Goal: Information Seeking & Learning: Find specific fact

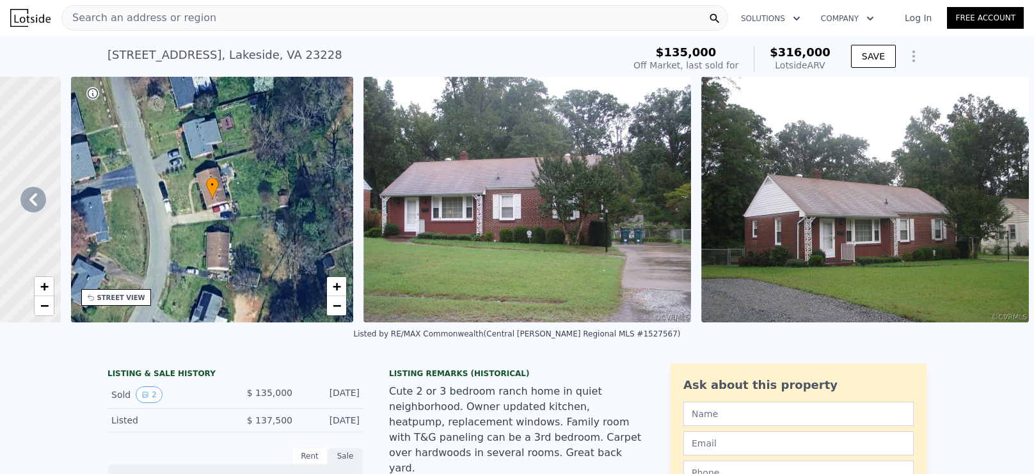
click at [244, 15] on div "Search an address or region" at bounding box center [394, 18] width 666 height 26
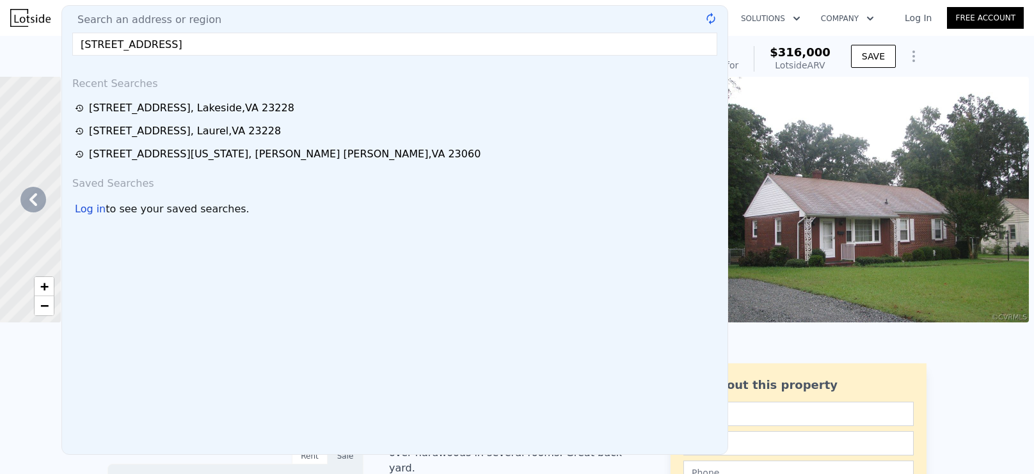
type input "[STREET_ADDRESS][PERSON_NAME]"
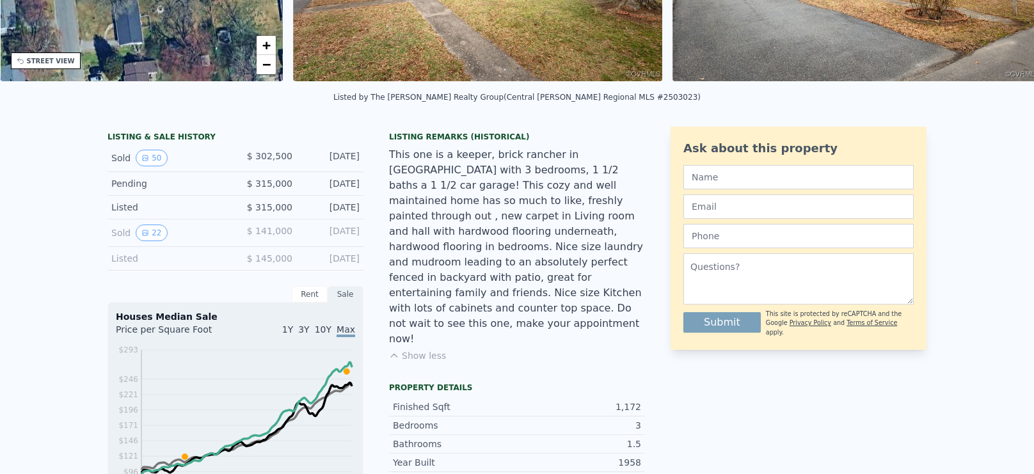
scroll to position [6, 0]
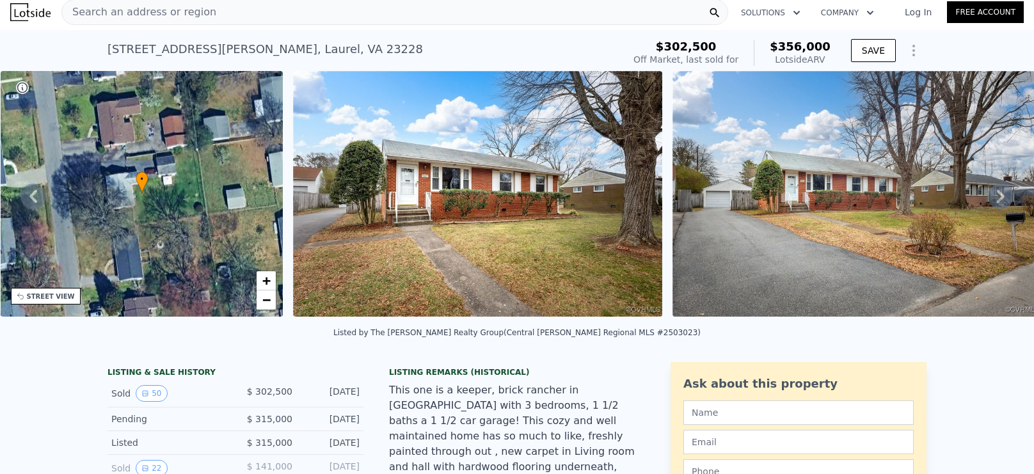
click at [1000, 198] on icon at bounding box center [1001, 196] width 8 height 13
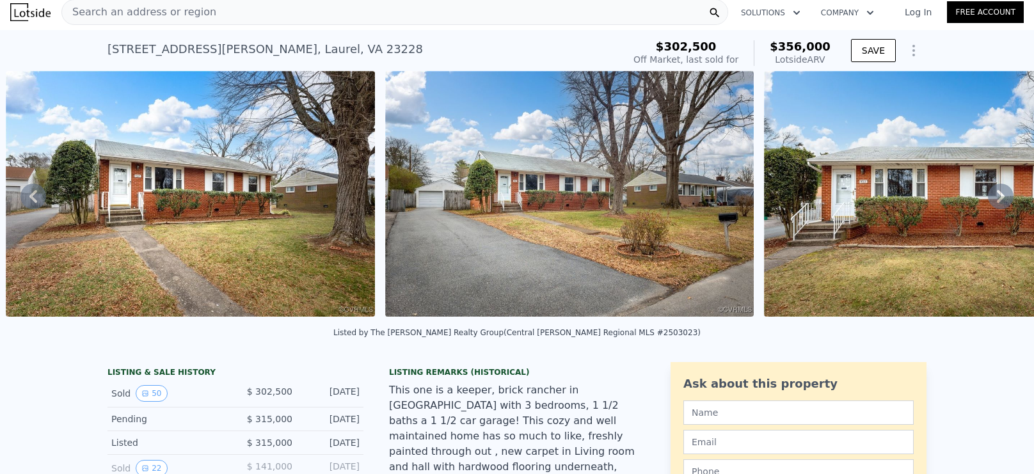
click at [1000, 198] on icon at bounding box center [1001, 196] width 8 height 13
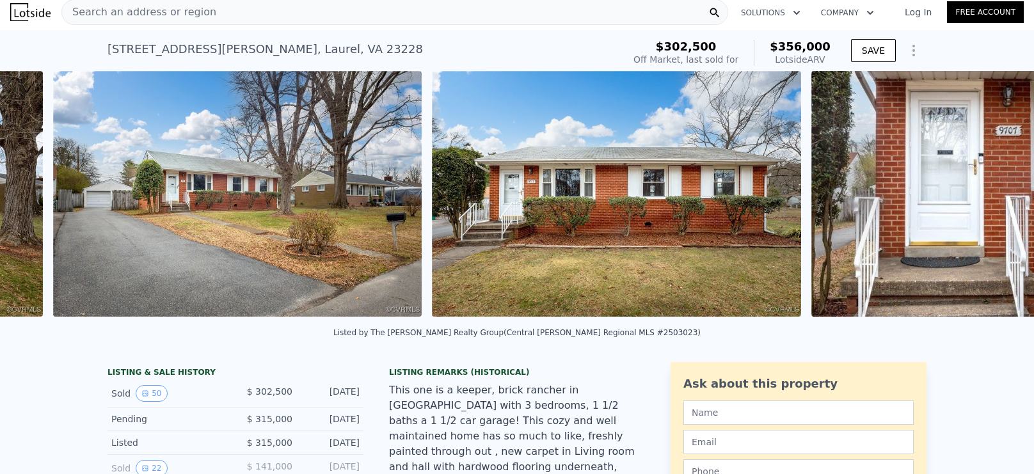
scroll to position [0, 964]
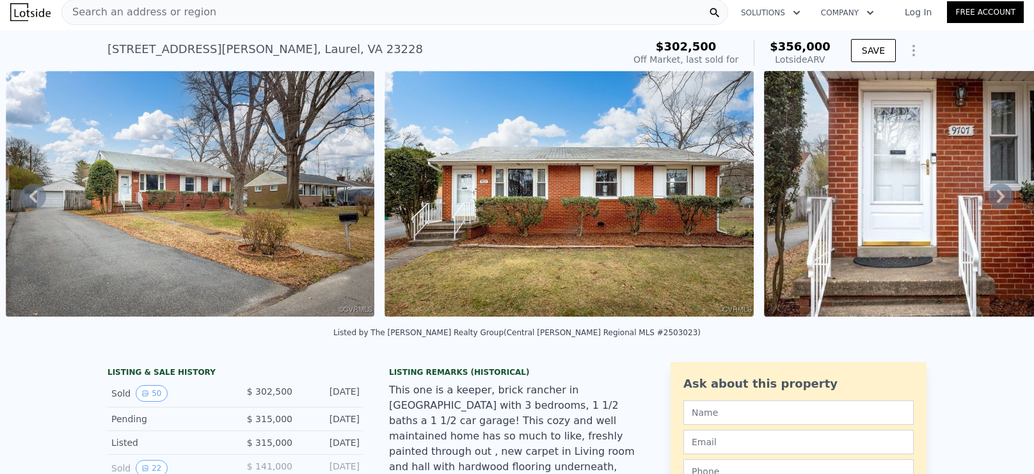
click at [1000, 198] on icon at bounding box center [1001, 196] width 8 height 13
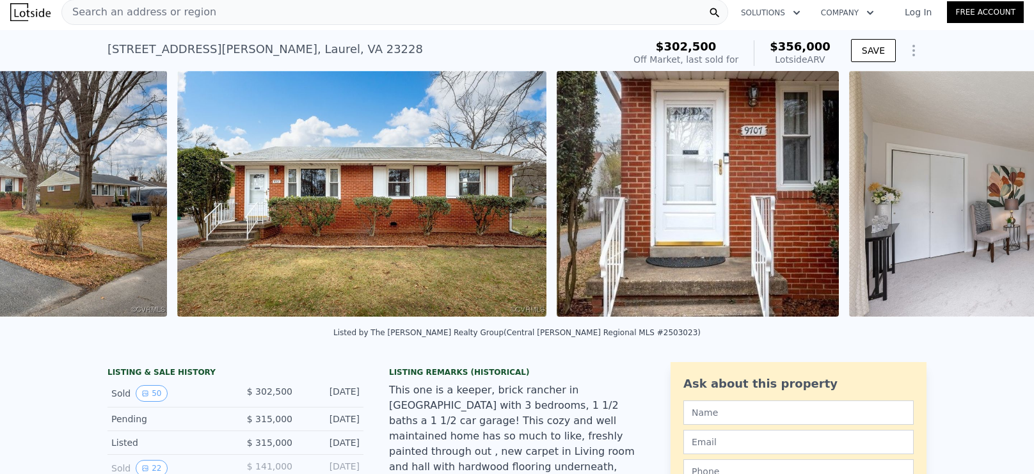
scroll to position [0, 1343]
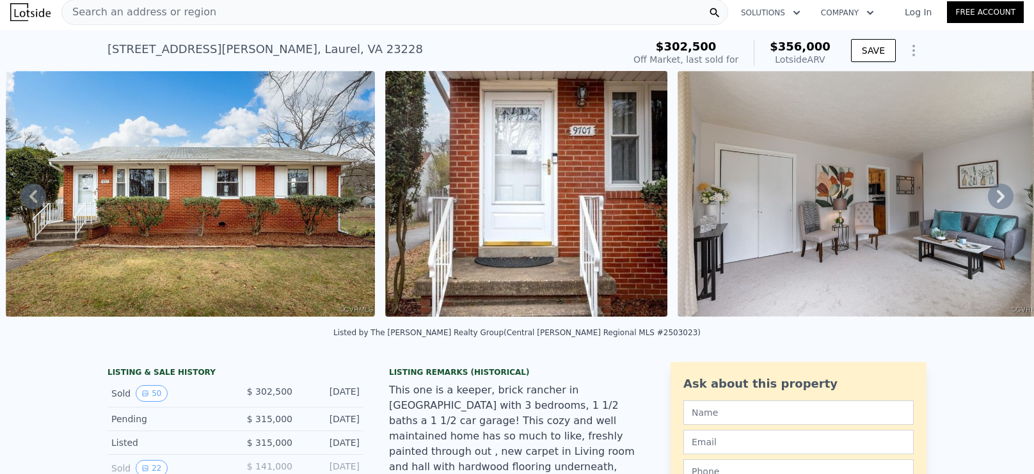
click at [1000, 198] on icon at bounding box center [1001, 196] width 8 height 13
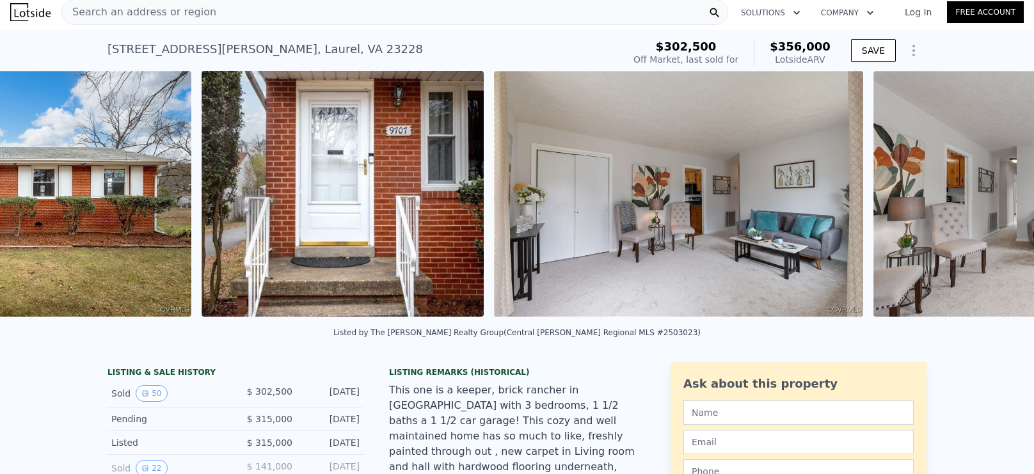
scroll to position [0, 1722]
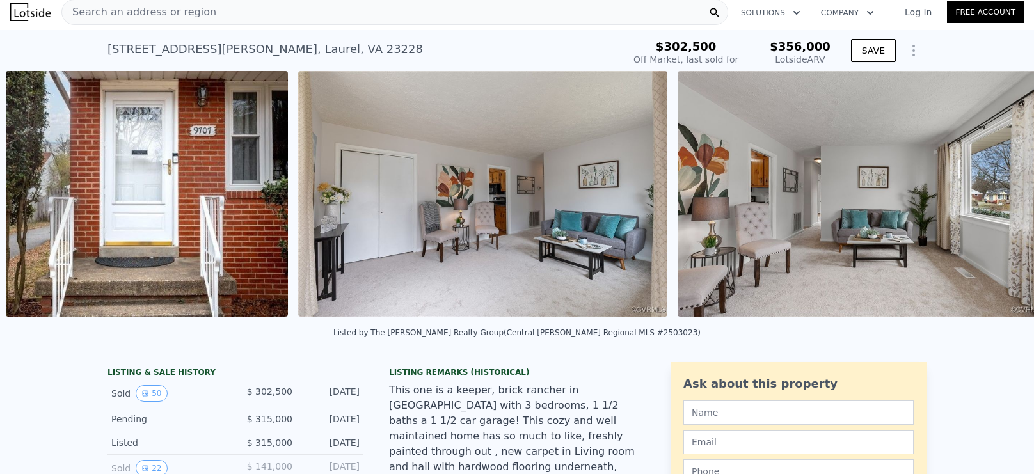
click at [1000, 198] on div "• + − • + − STREET VIEW Loading... SATELLITE VIEW" at bounding box center [517, 196] width 1034 height 250
click at [1000, 198] on icon at bounding box center [1001, 196] width 8 height 13
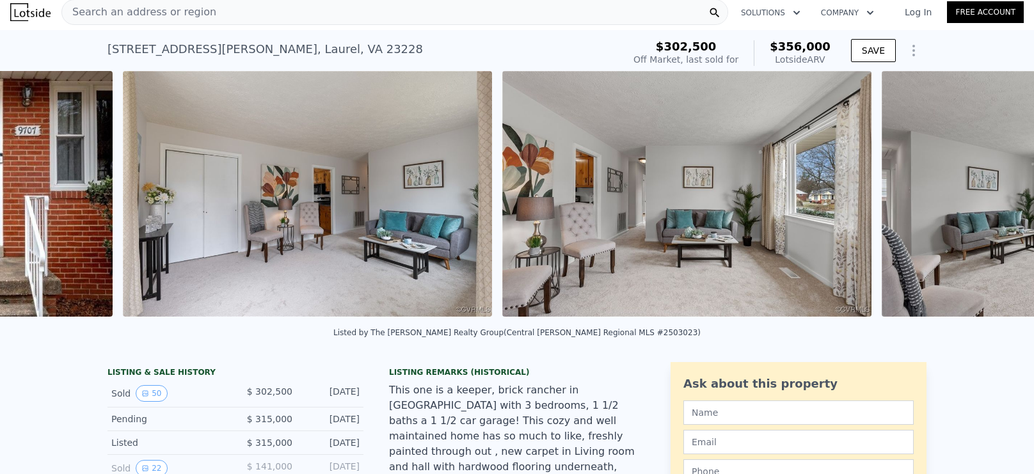
scroll to position [0, 2015]
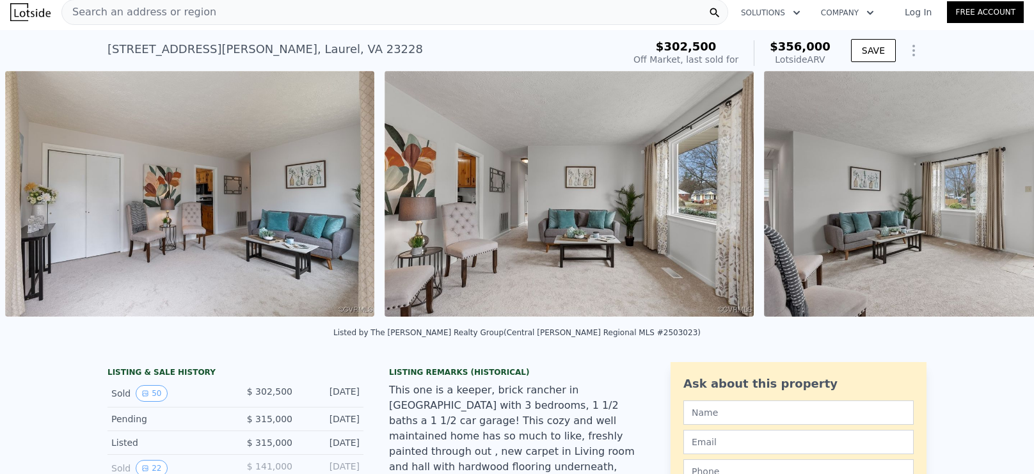
click at [1000, 198] on div "• + − • + − STREET VIEW Loading... SATELLITE VIEW" at bounding box center [517, 196] width 1034 height 250
click at [1000, 198] on icon at bounding box center [1001, 196] width 8 height 13
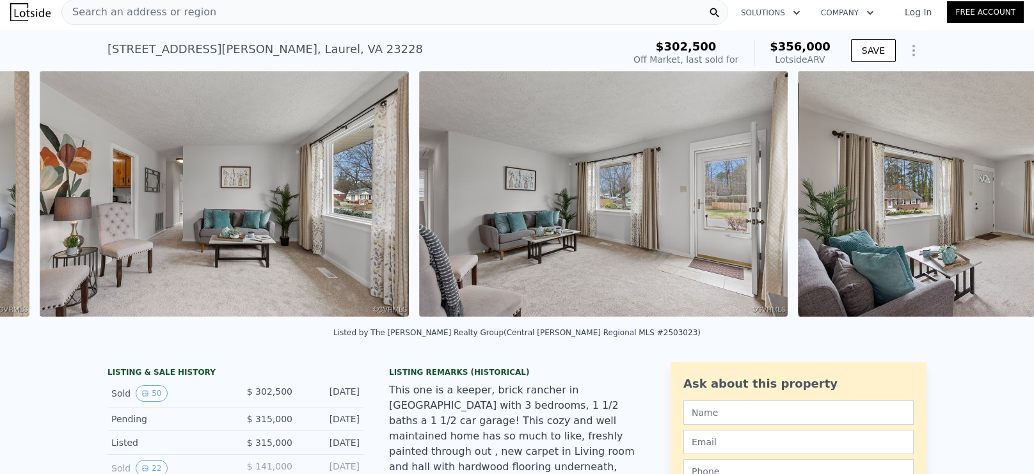
scroll to position [0, 2393]
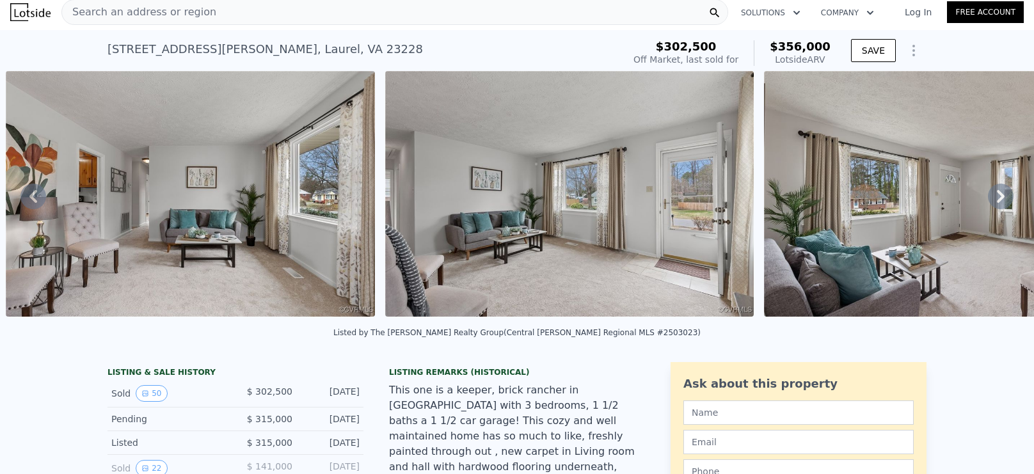
click at [994, 197] on icon at bounding box center [1001, 197] width 26 height 26
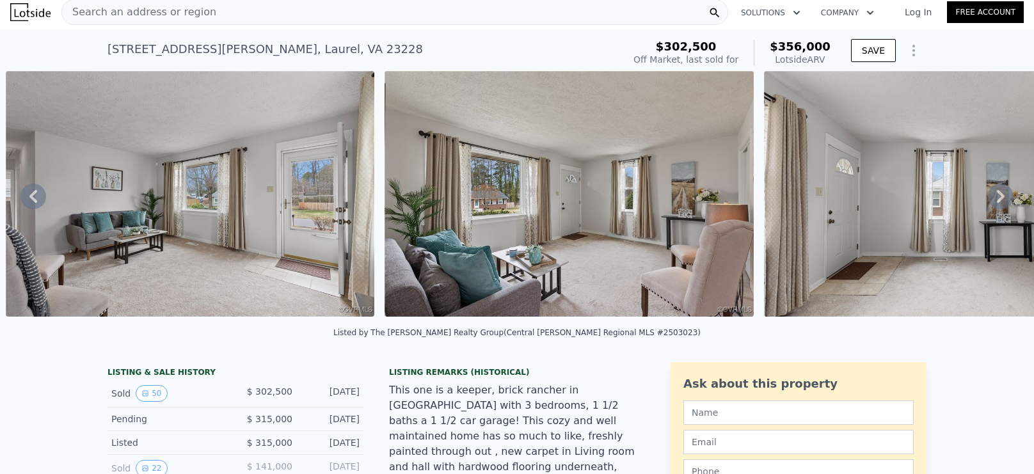
click at [1001, 196] on icon at bounding box center [1001, 196] width 8 height 13
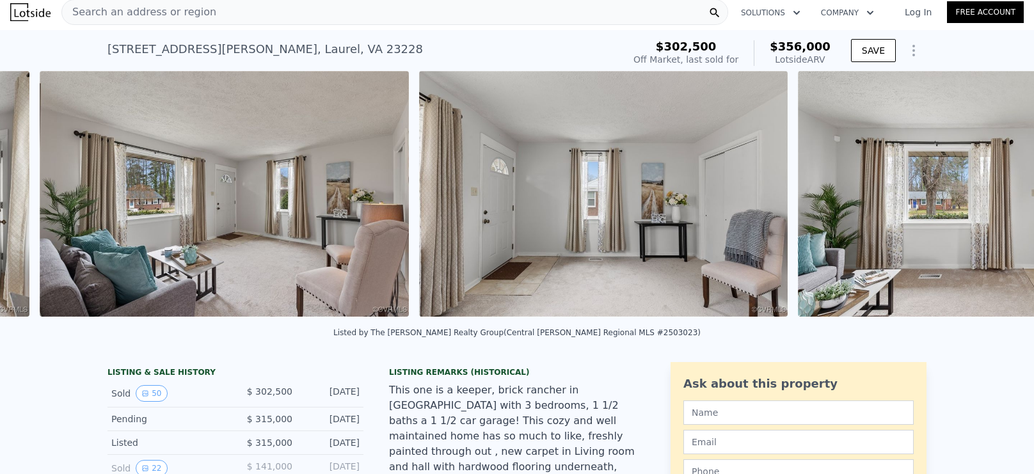
scroll to position [0, 3151]
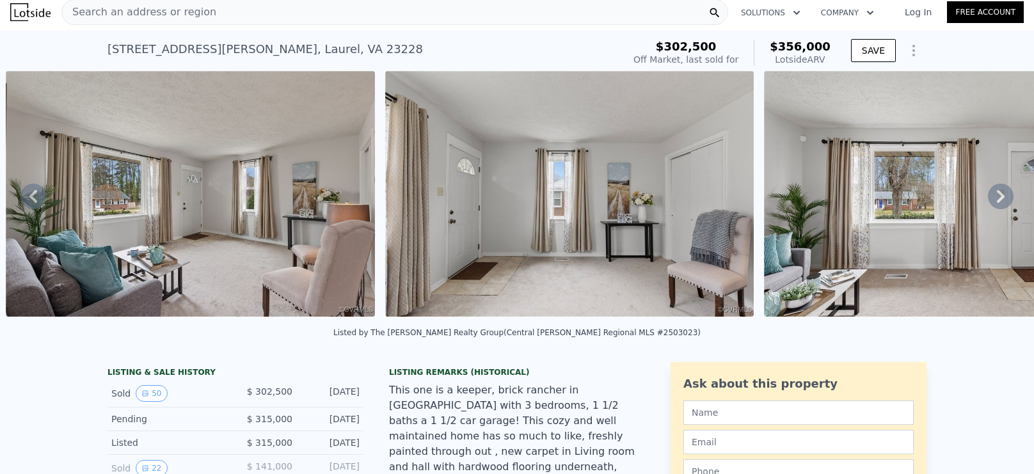
click at [1001, 196] on icon at bounding box center [1001, 196] width 8 height 13
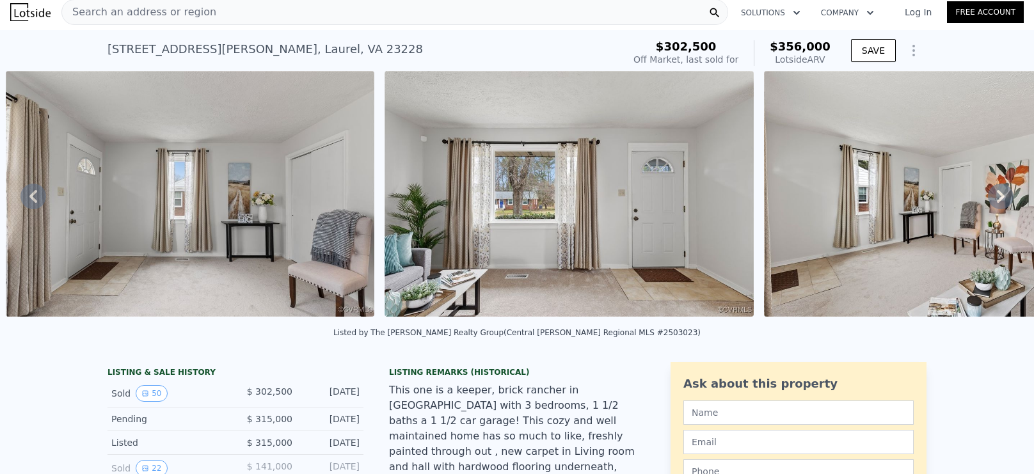
click at [1001, 196] on icon at bounding box center [1001, 196] width 8 height 13
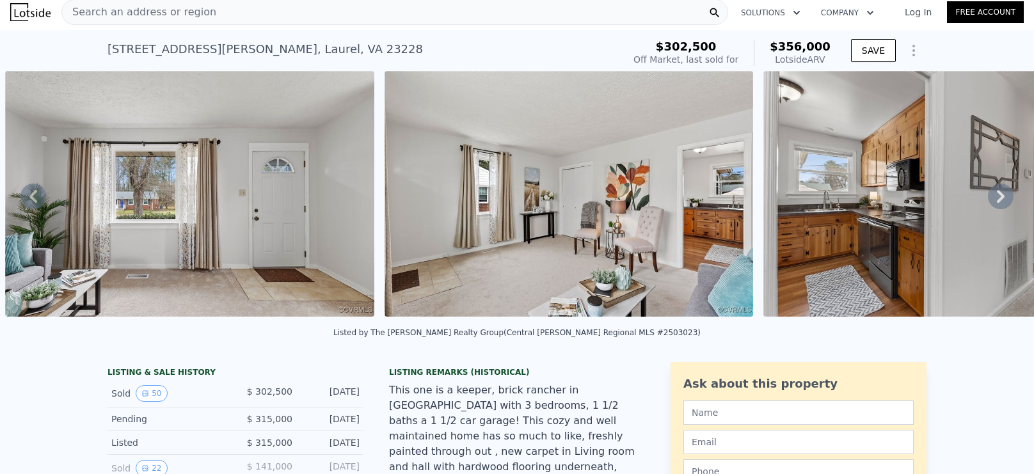
click at [1001, 196] on icon at bounding box center [1001, 196] width 8 height 13
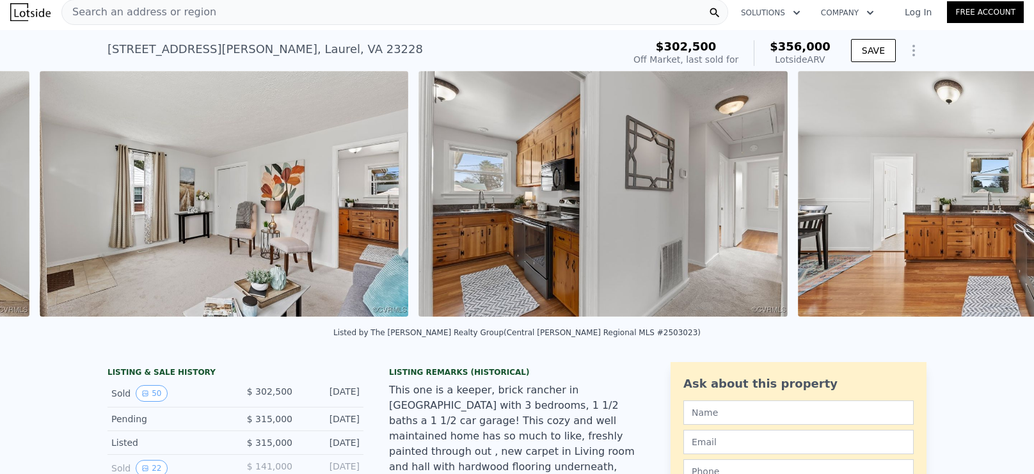
scroll to position [0, 4289]
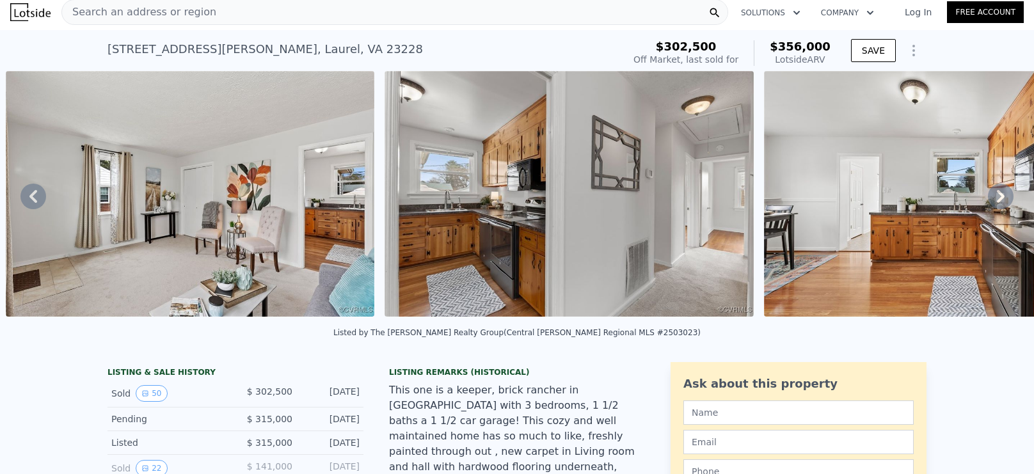
click at [1001, 196] on icon at bounding box center [1001, 196] width 8 height 13
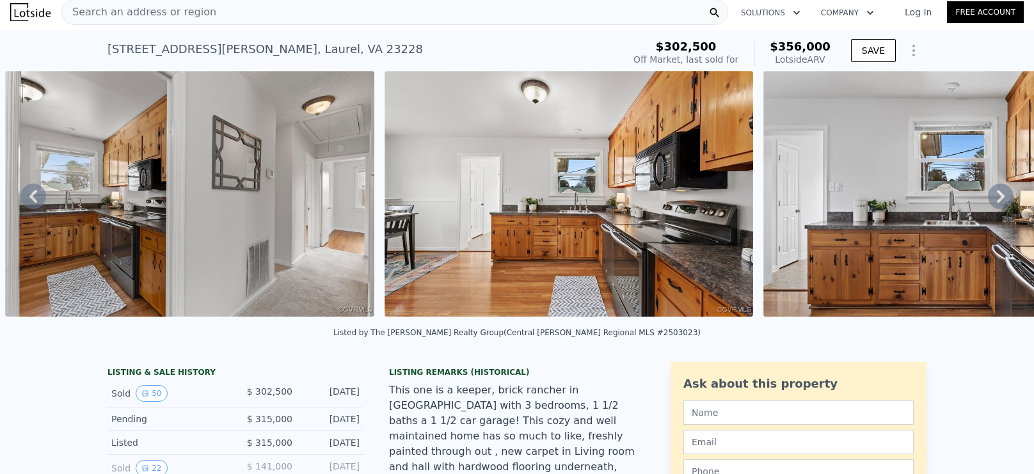
click at [1001, 196] on icon at bounding box center [1001, 196] width 8 height 13
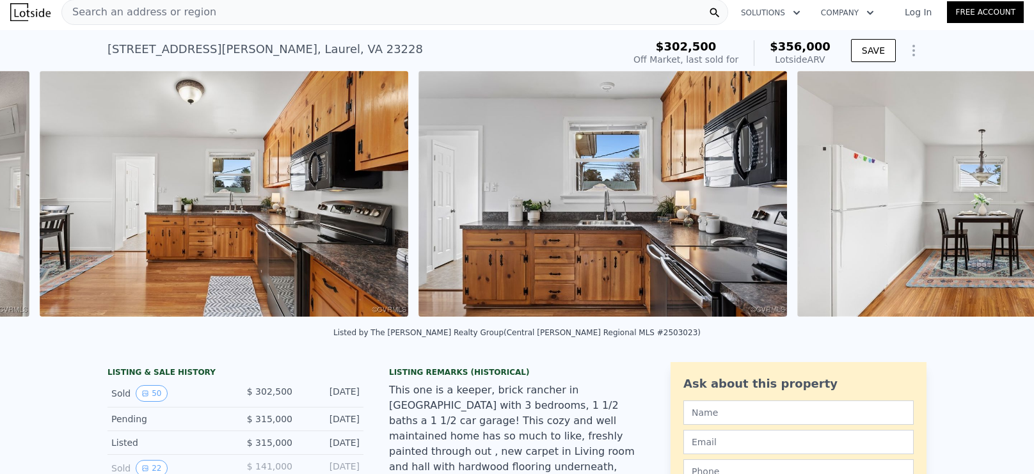
scroll to position [0, 5047]
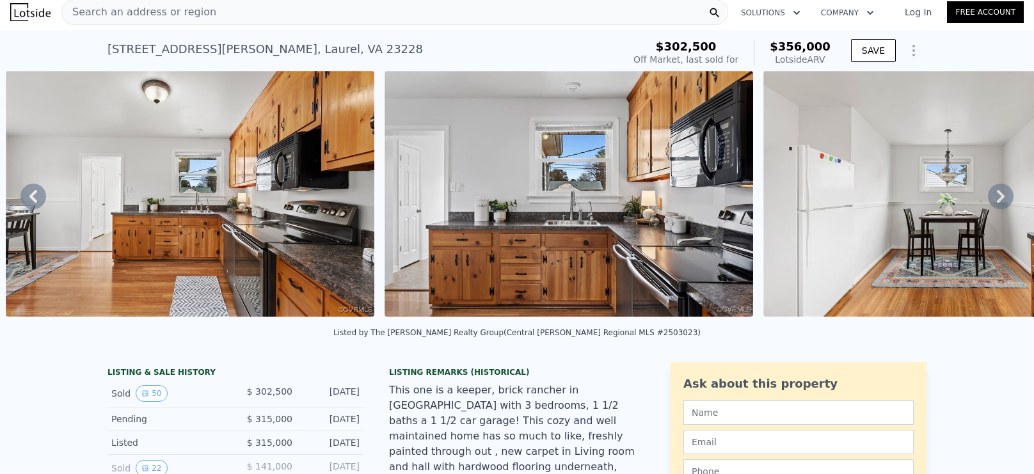
click at [1001, 196] on icon at bounding box center [1001, 196] width 8 height 13
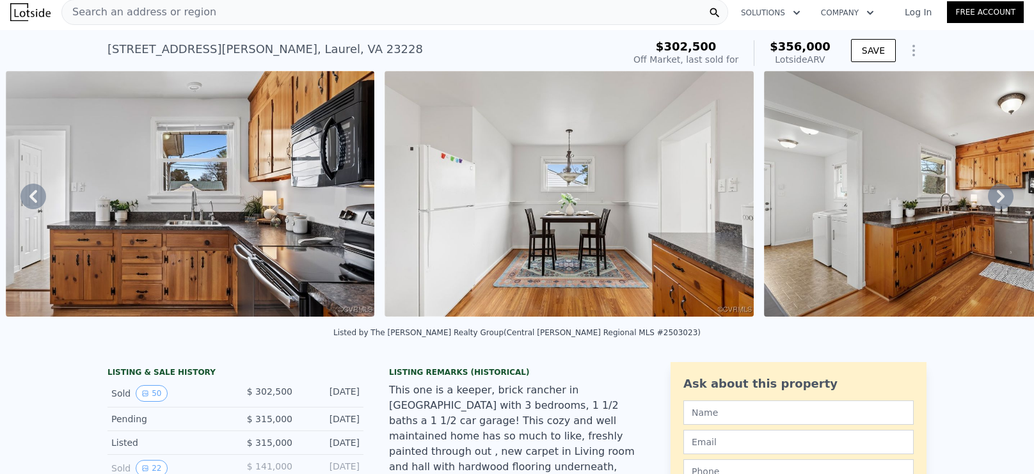
click at [1001, 196] on icon at bounding box center [1001, 196] width 8 height 13
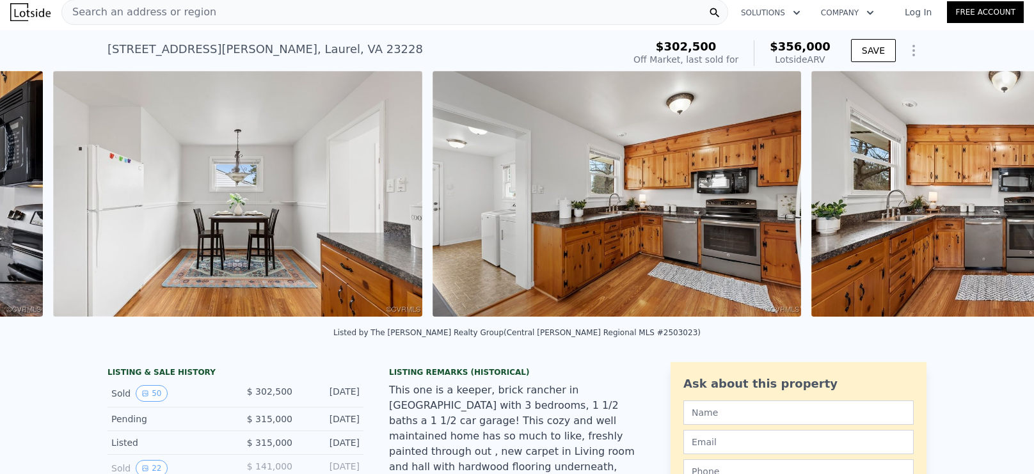
scroll to position [0, 5804]
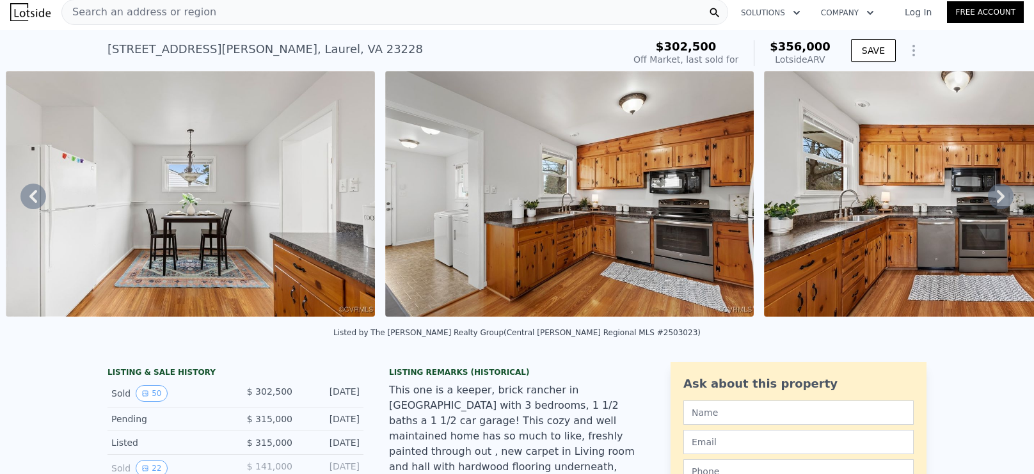
click at [1001, 196] on icon at bounding box center [1001, 196] width 8 height 13
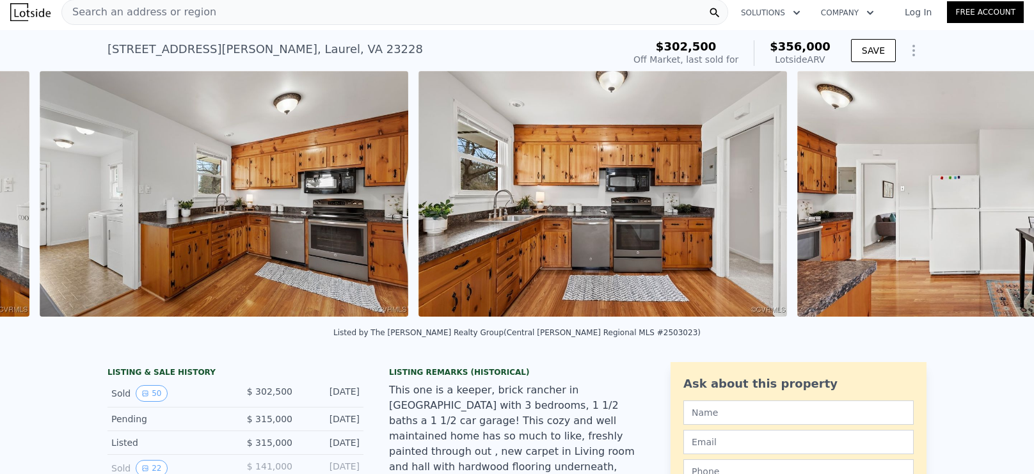
scroll to position [0, 6183]
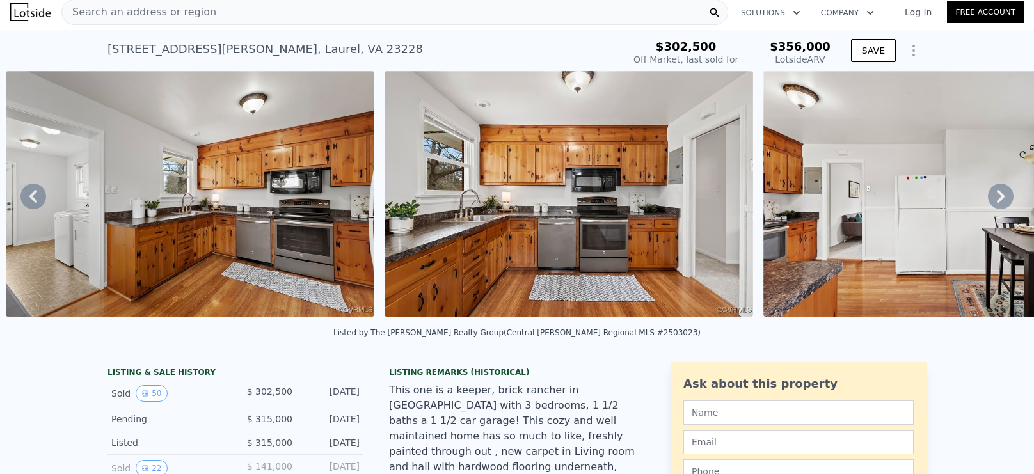
click at [1001, 196] on icon at bounding box center [1001, 196] width 8 height 13
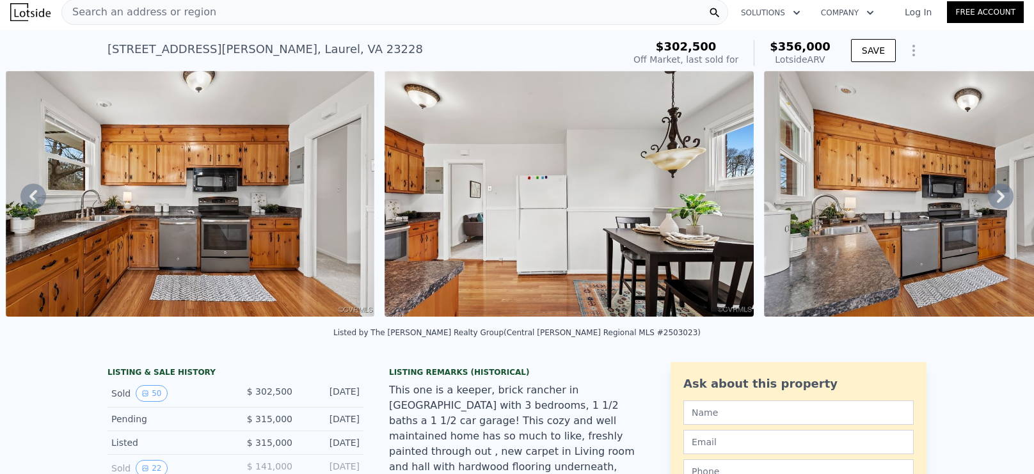
click at [1001, 196] on icon at bounding box center [1001, 196] width 8 height 13
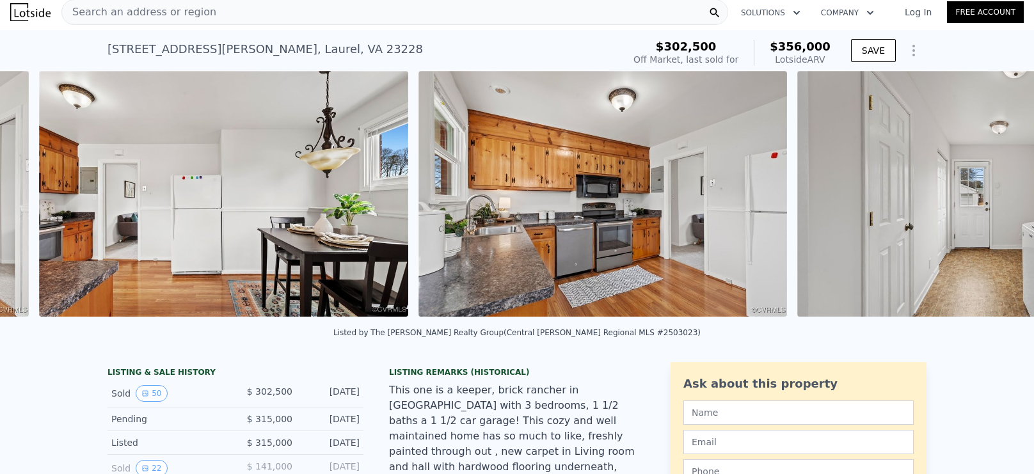
scroll to position [0, 6941]
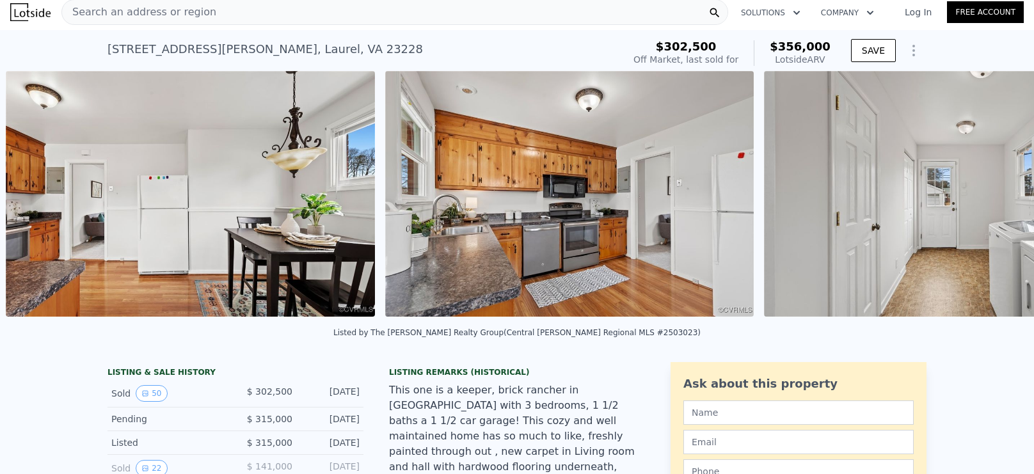
click at [1001, 196] on div "• + − • + − STREET VIEW Loading... SATELLITE VIEW" at bounding box center [517, 196] width 1034 height 250
click at [1001, 196] on icon at bounding box center [1001, 196] width 8 height 13
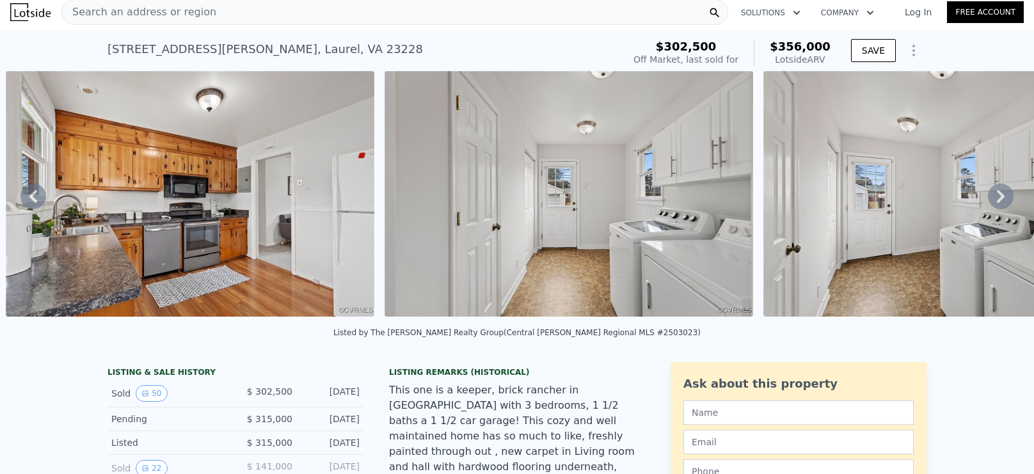
click at [1001, 196] on icon at bounding box center [1001, 196] width 8 height 13
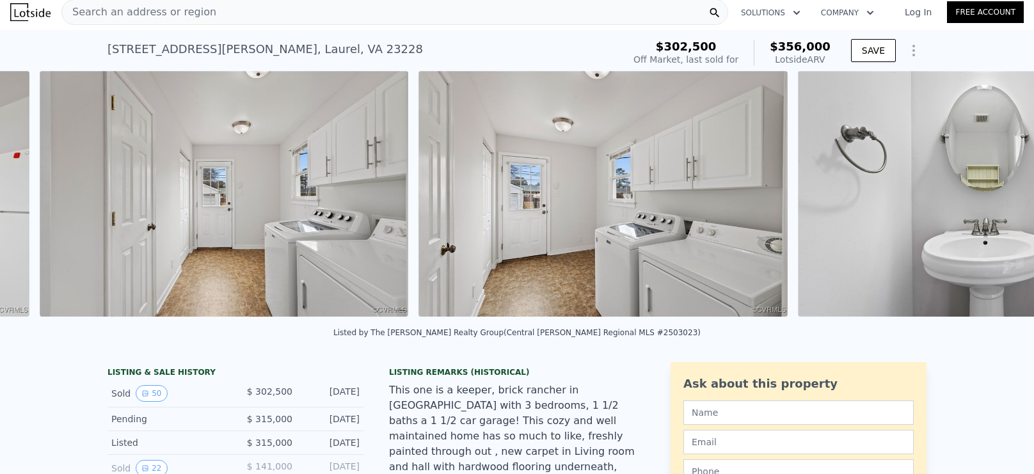
scroll to position [0, 7698]
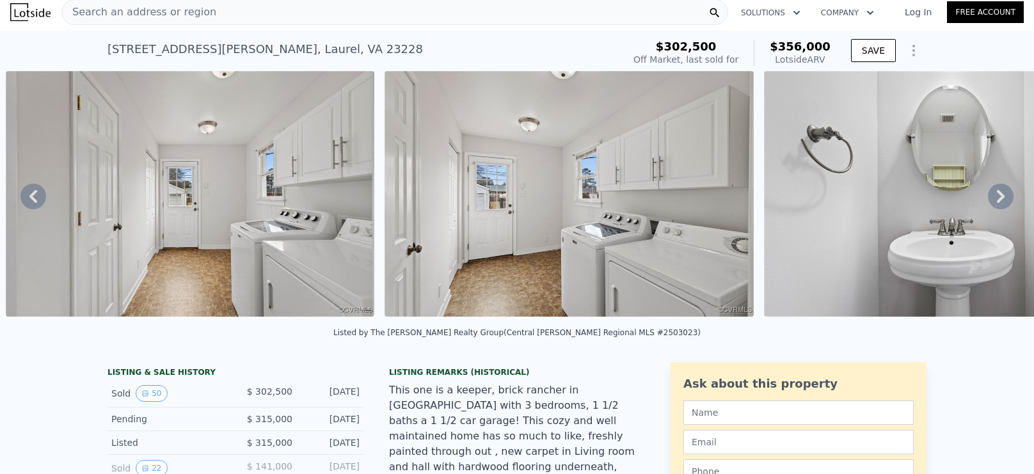
click at [1001, 196] on icon at bounding box center [1001, 196] width 8 height 13
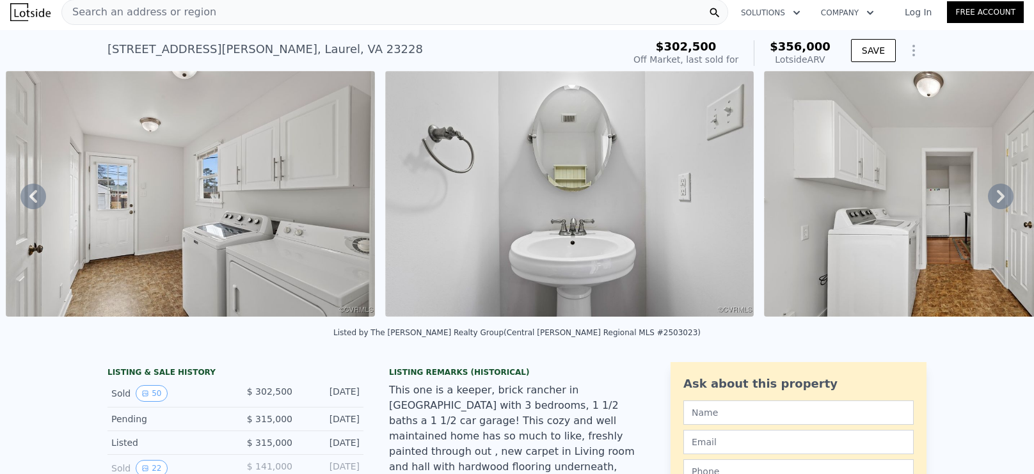
click at [1001, 196] on icon at bounding box center [1001, 196] width 8 height 13
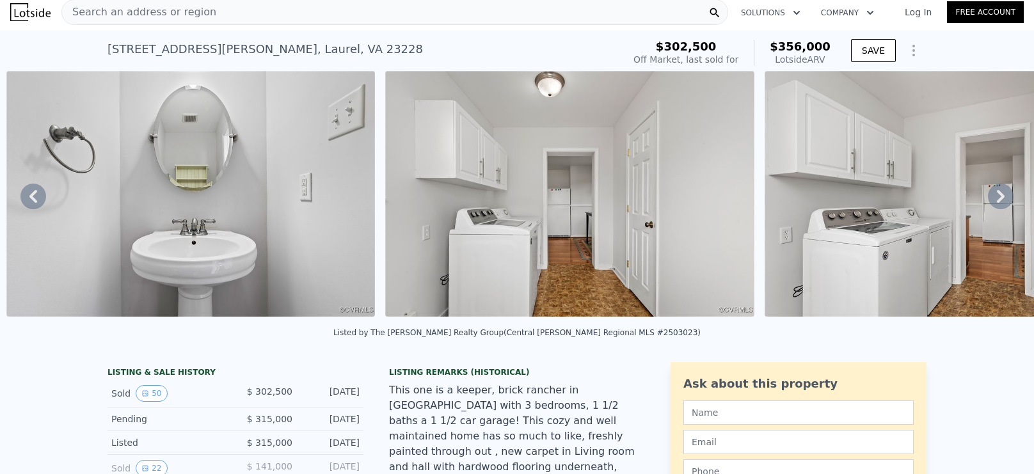
click at [1001, 196] on icon at bounding box center [1001, 196] width 8 height 13
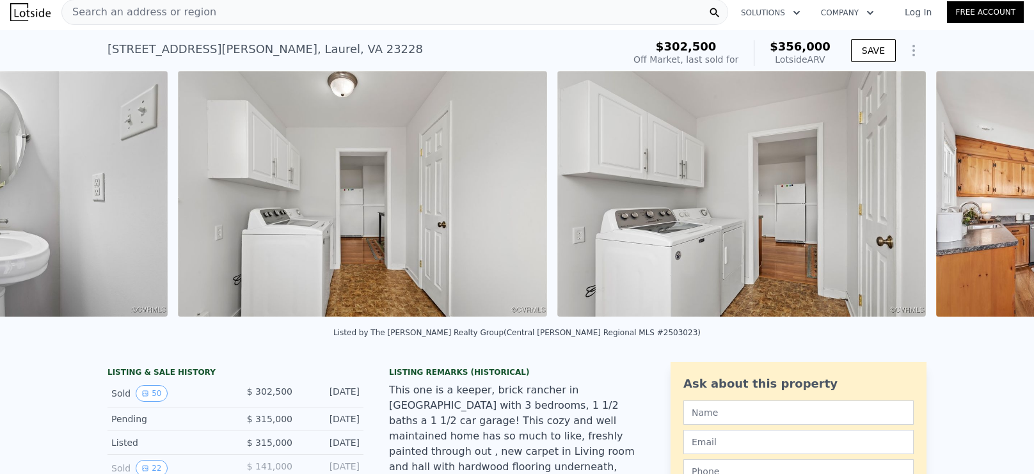
scroll to position [0, 8835]
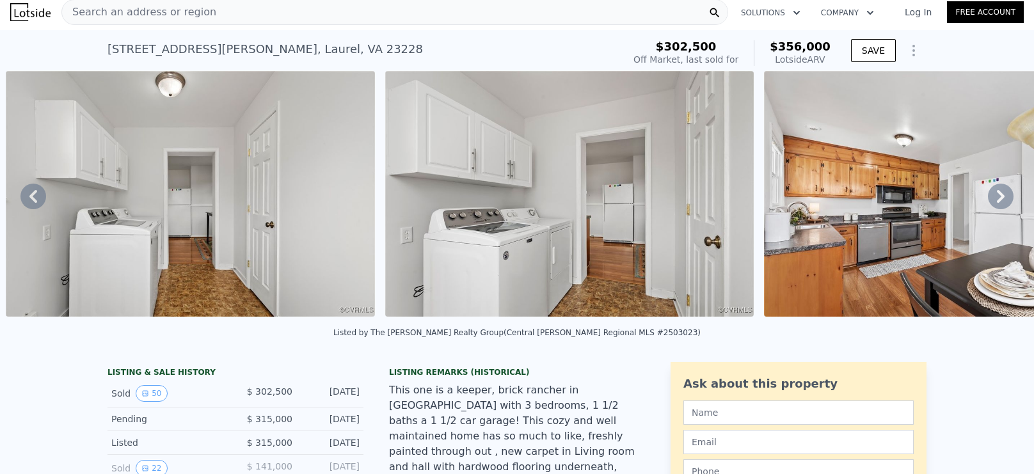
click at [1001, 196] on icon at bounding box center [1001, 196] width 8 height 13
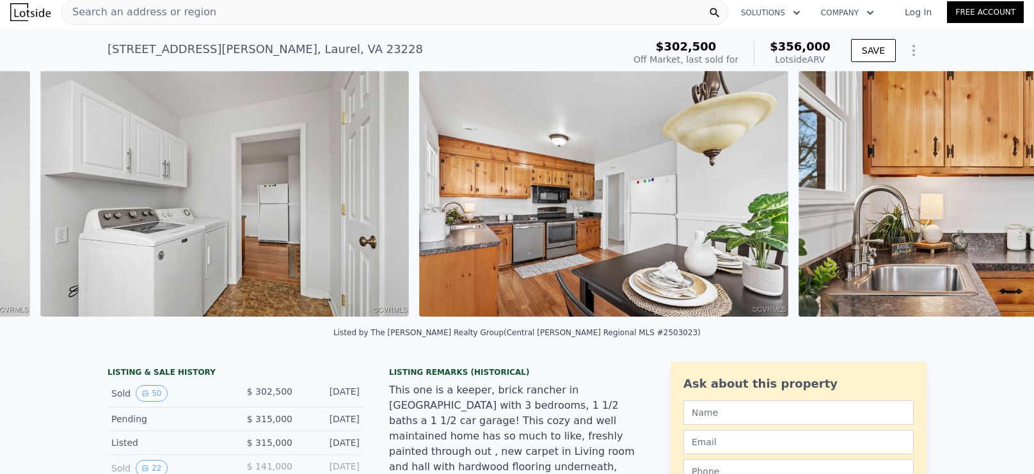
scroll to position [0, 9214]
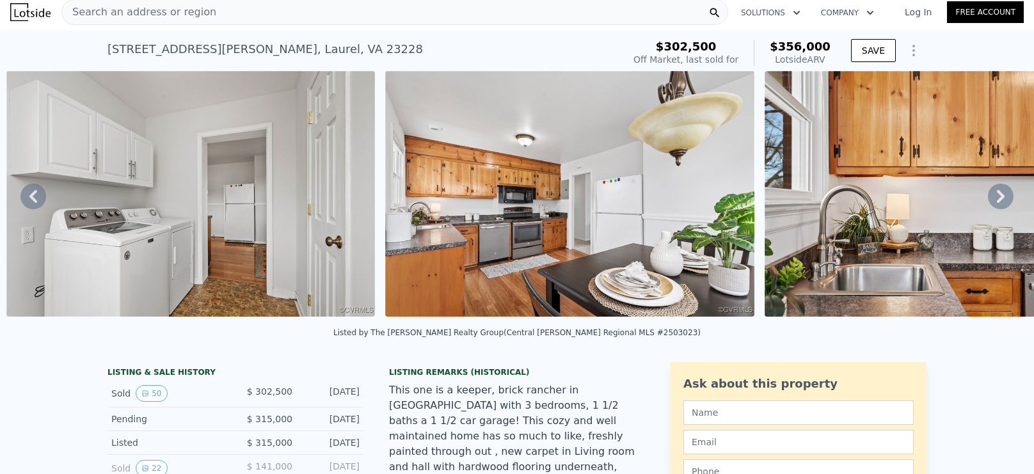
click at [1001, 196] on icon at bounding box center [1001, 196] width 8 height 13
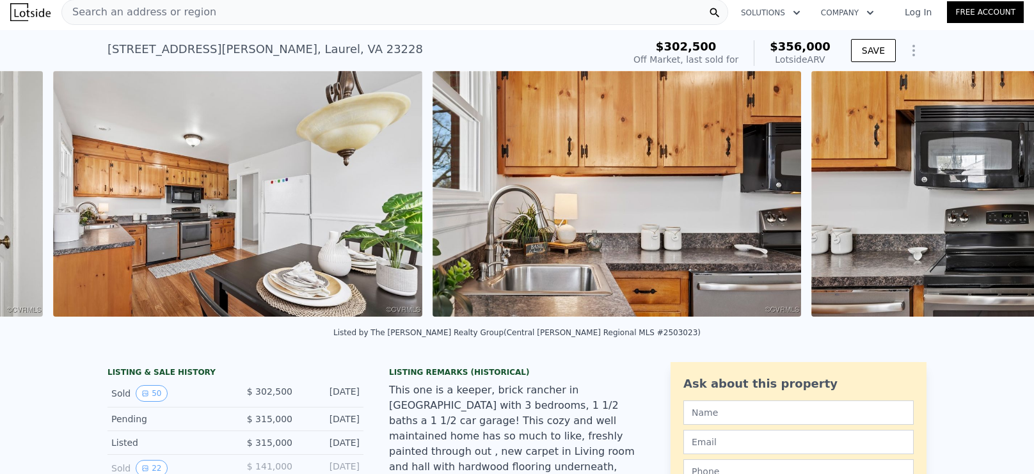
scroll to position [0, 9593]
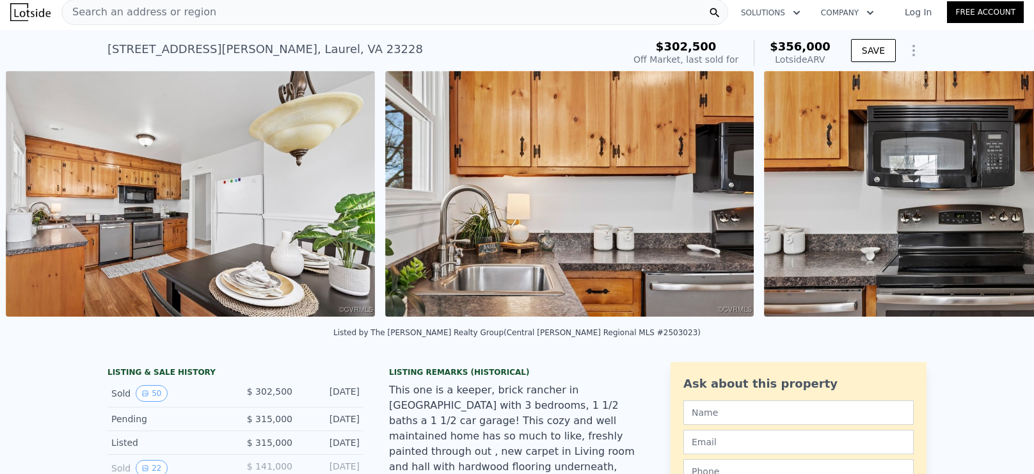
click at [1001, 196] on div "• + − • + − STREET VIEW Loading... SATELLITE VIEW" at bounding box center [517, 196] width 1034 height 250
click at [1001, 196] on icon at bounding box center [1001, 196] width 8 height 13
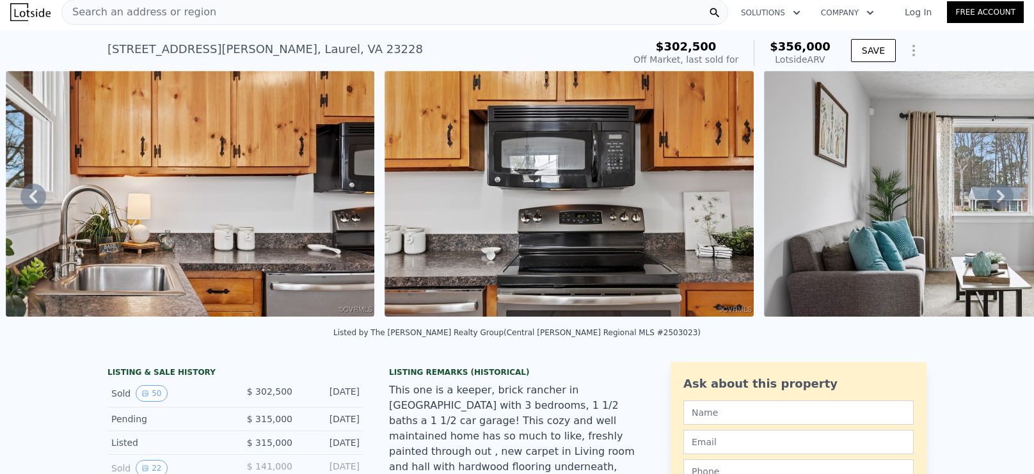
click at [1001, 196] on icon at bounding box center [1001, 196] width 8 height 13
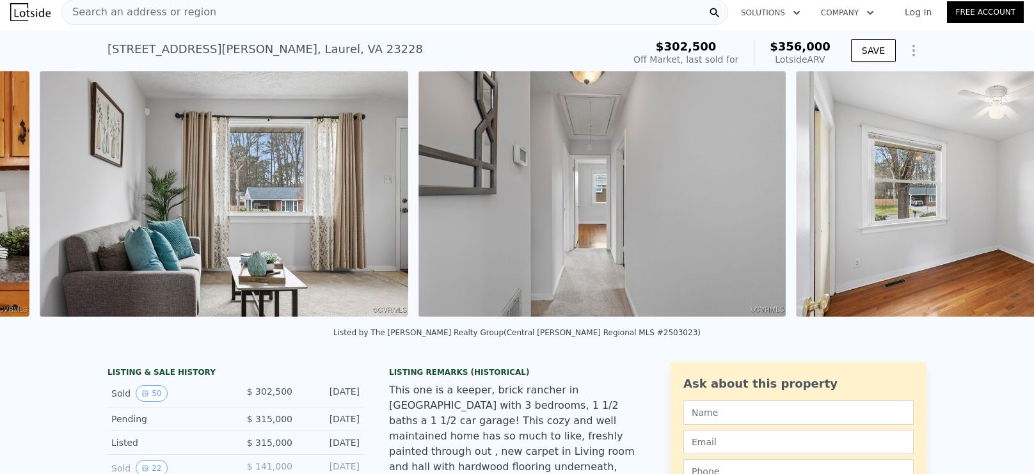
scroll to position [0, 10730]
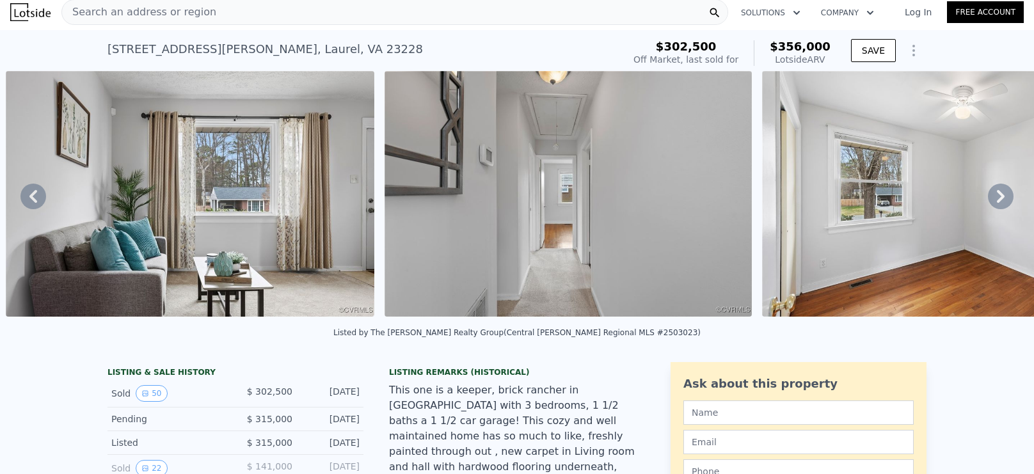
click at [1005, 197] on icon at bounding box center [1001, 197] width 26 height 26
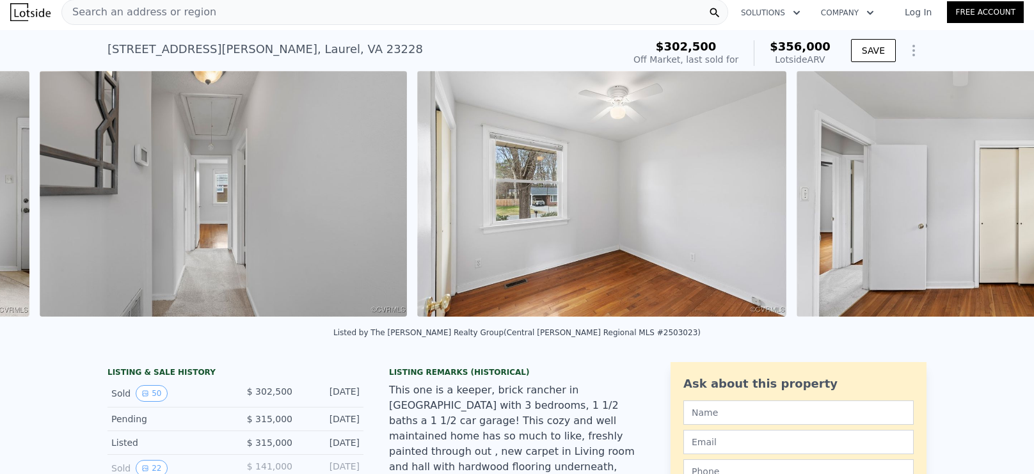
scroll to position [0, 11109]
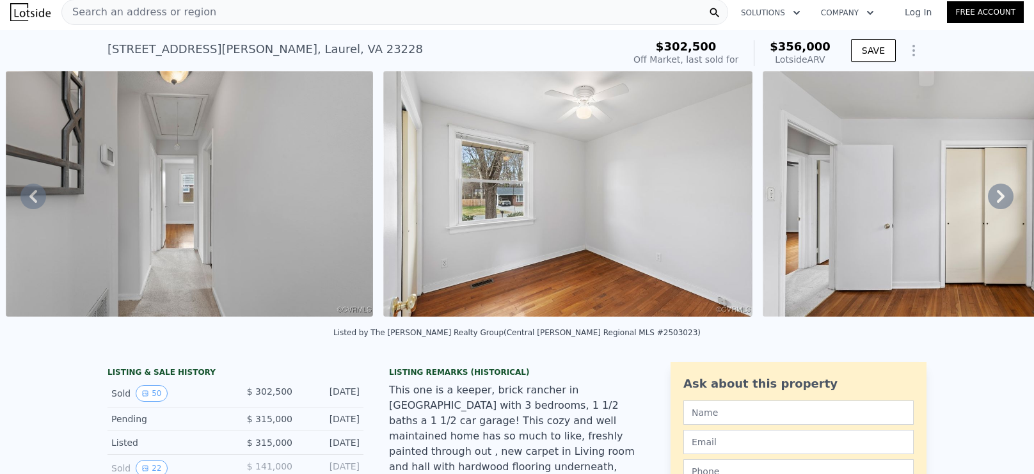
click at [1006, 196] on icon at bounding box center [1001, 197] width 26 height 26
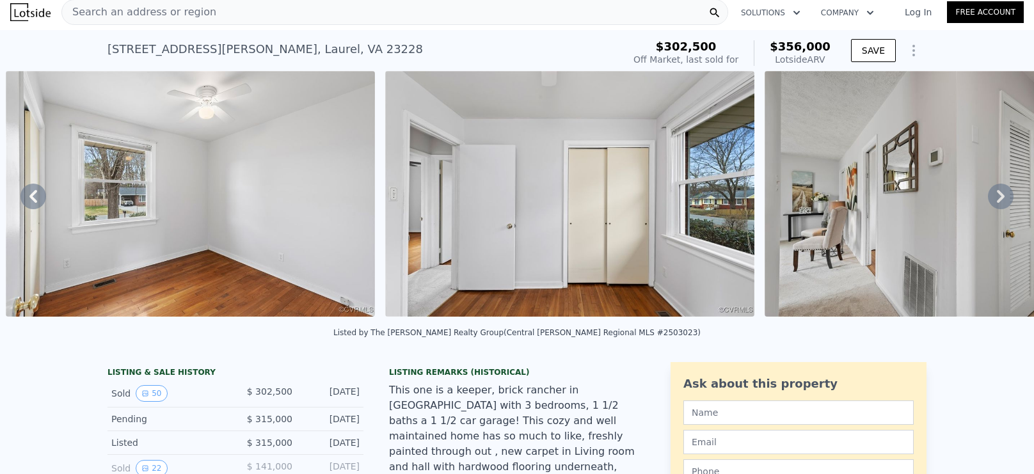
click at [996, 196] on icon at bounding box center [1001, 197] width 26 height 26
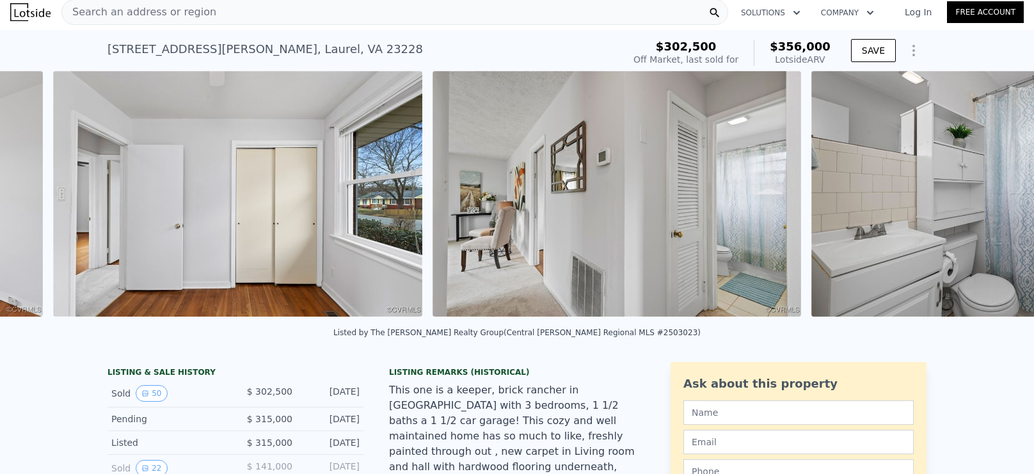
scroll to position [0, 11866]
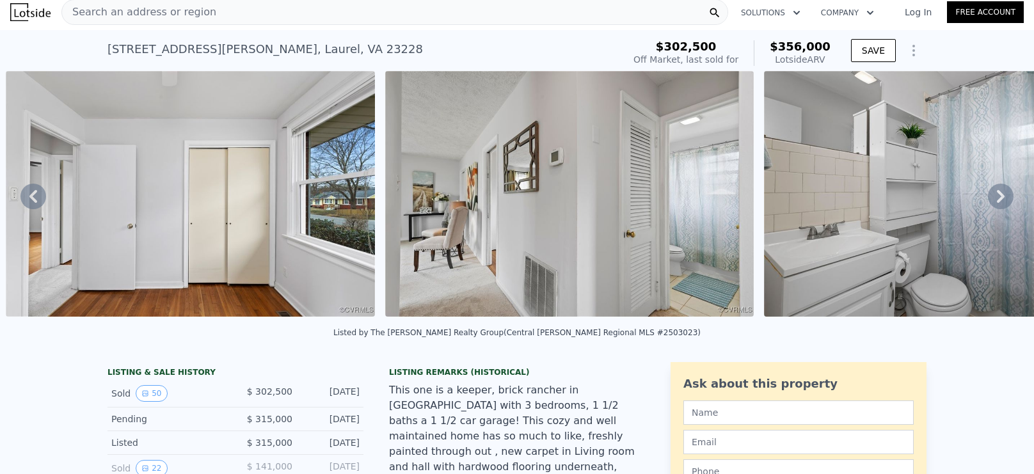
click at [998, 196] on icon at bounding box center [1001, 197] width 26 height 26
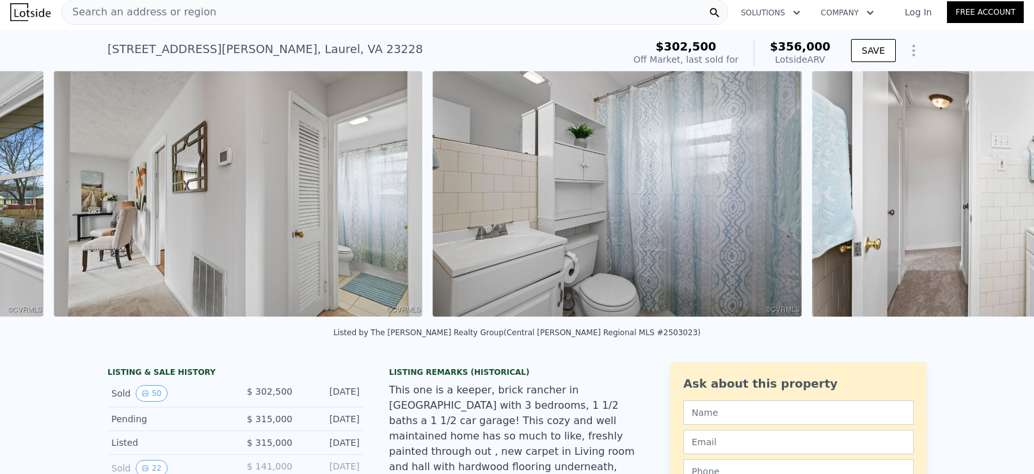
scroll to position [0, 12244]
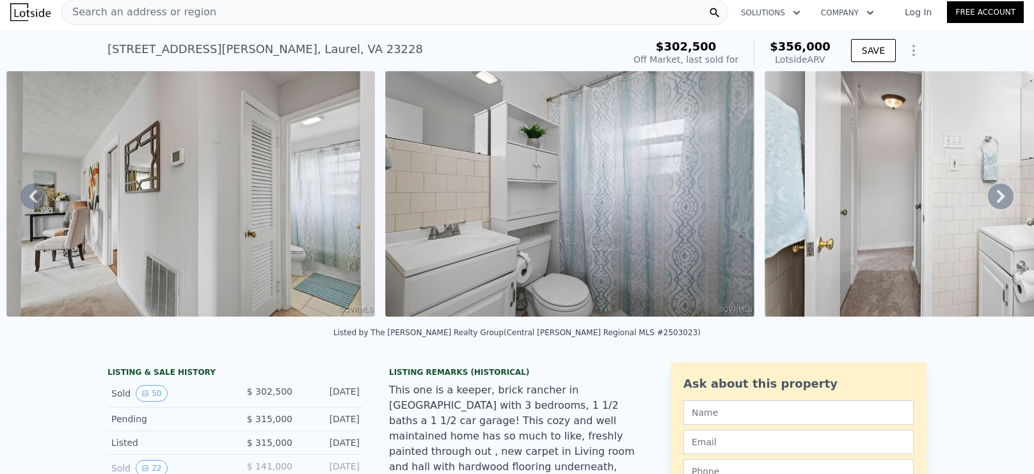
click at [999, 197] on icon at bounding box center [1001, 197] width 26 height 26
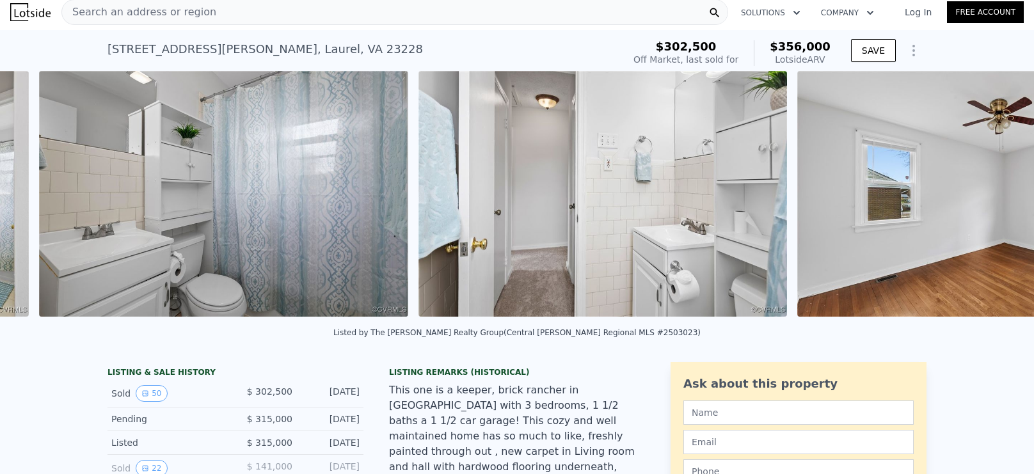
scroll to position [0, 12624]
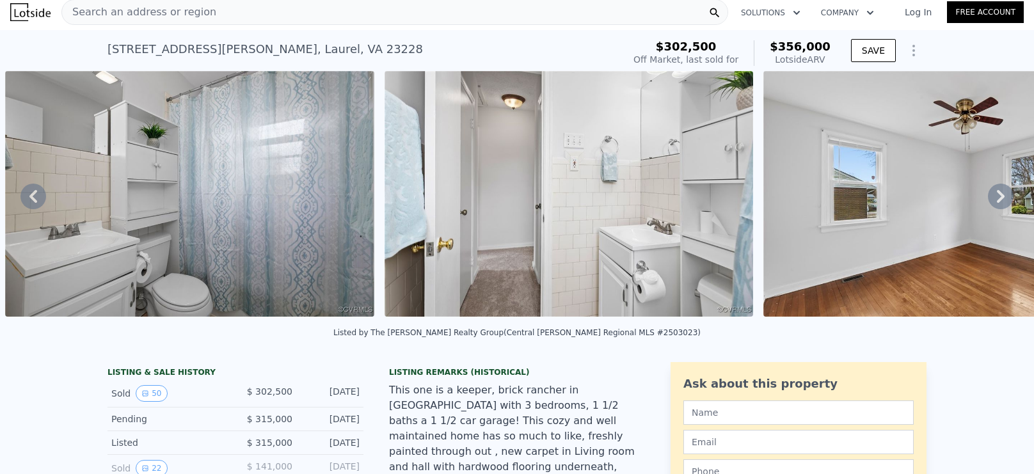
click at [999, 197] on icon at bounding box center [1001, 197] width 26 height 26
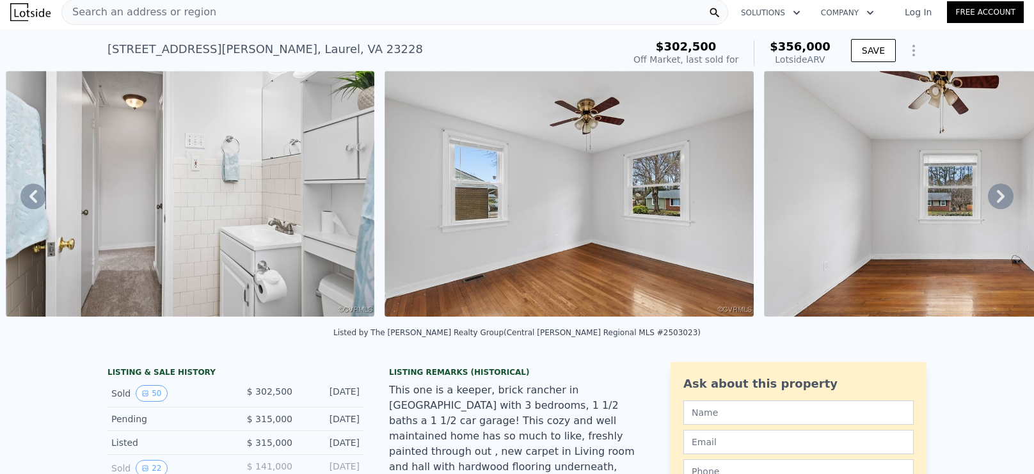
click at [999, 197] on icon at bounding box center [1001, 197] width 26 height 26
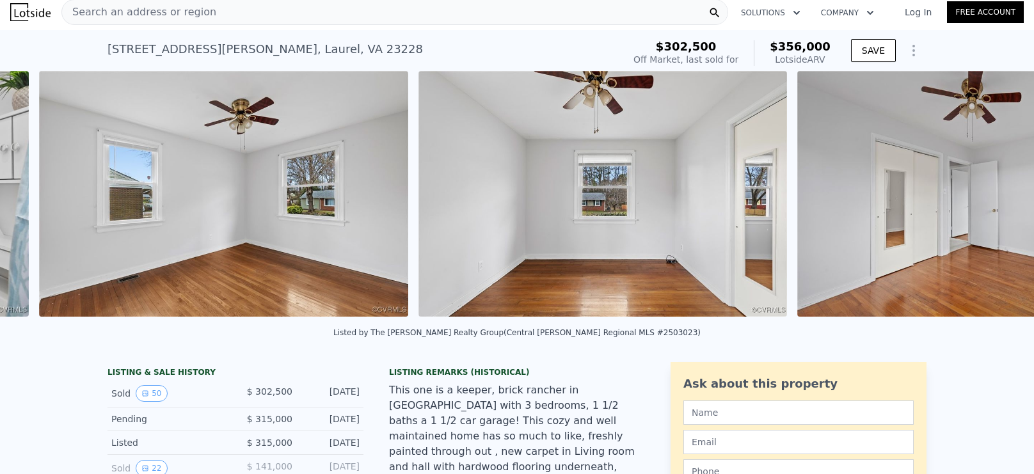
scroll to position [0, 13382]
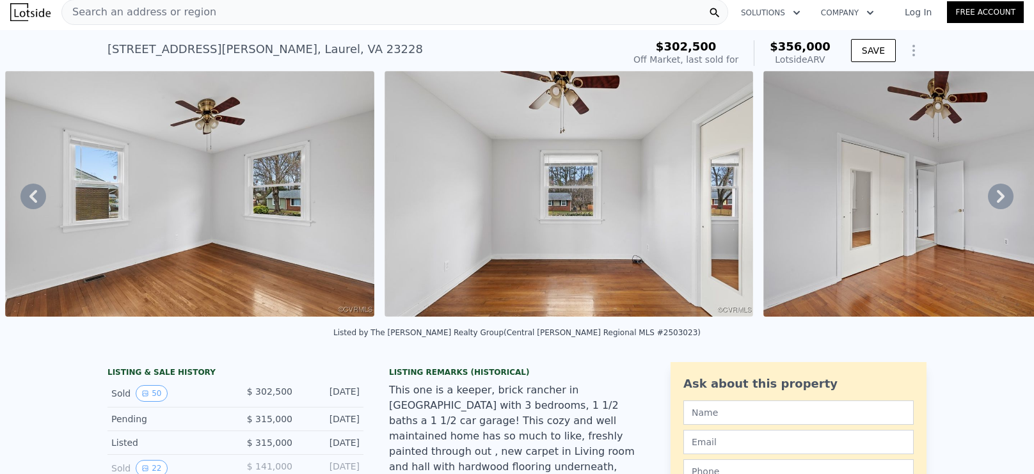
click at [281, 15] on div "Search an address or region" at bounding box center [394, 12] width 666 height 26
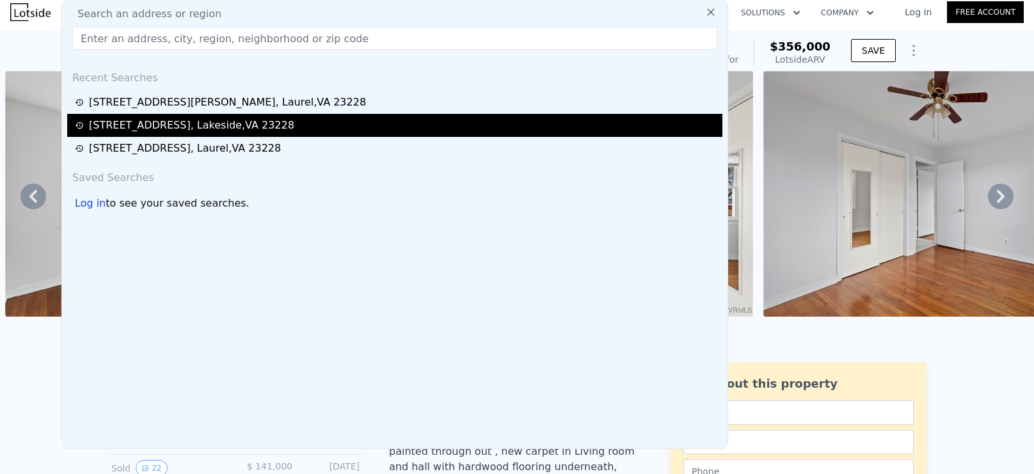
click at [225, 125] on div "[STREET_ADDRESS]" at bounding box center [191, 125] width 205 height 15
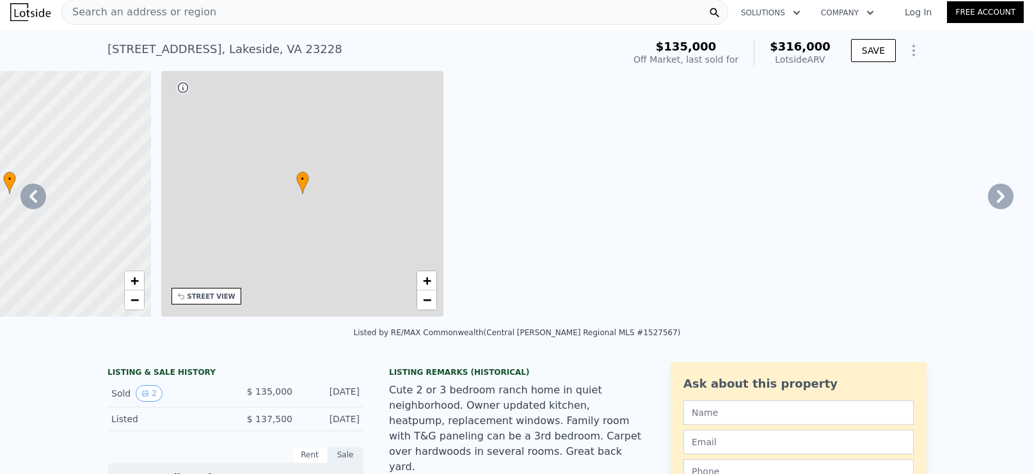
type input "2"
type input "912"
type input "1358"
type input "8102.16"
type input "19602"
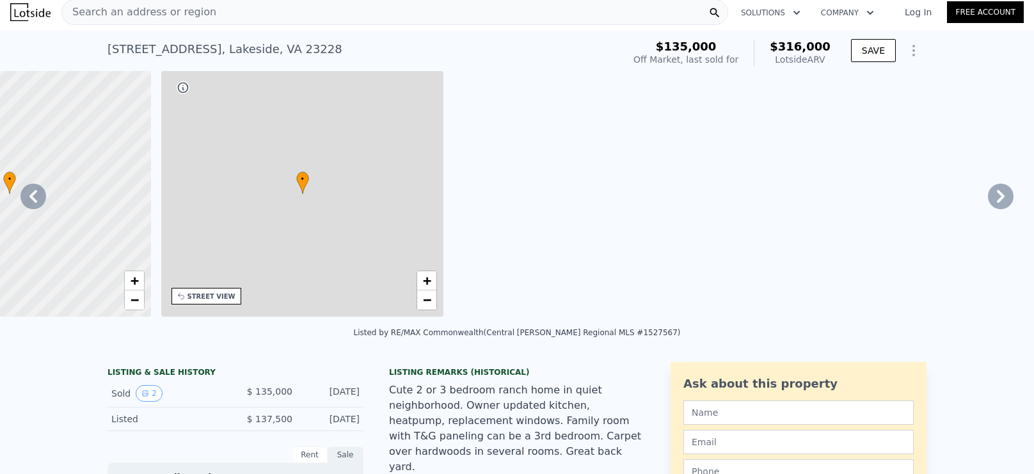
type input "$ 316,000"
type input "$ 153,821"
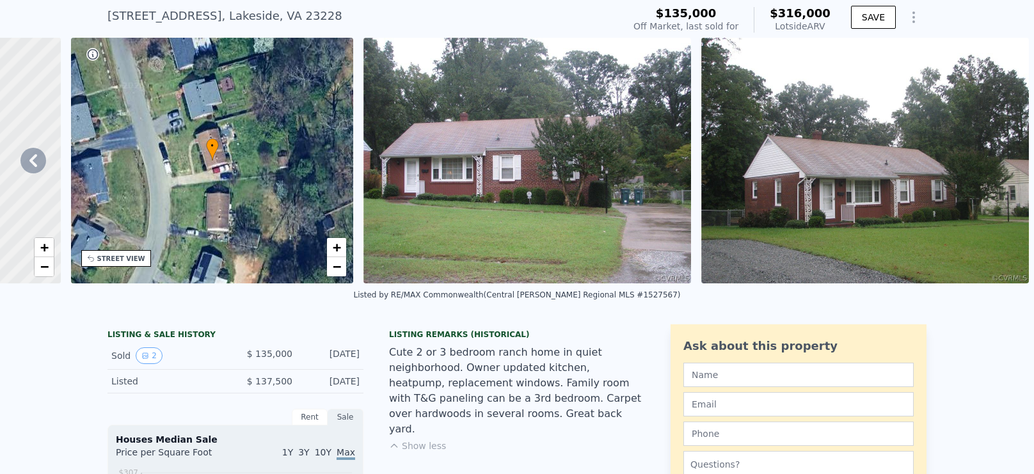
scroll to position [45, 0]
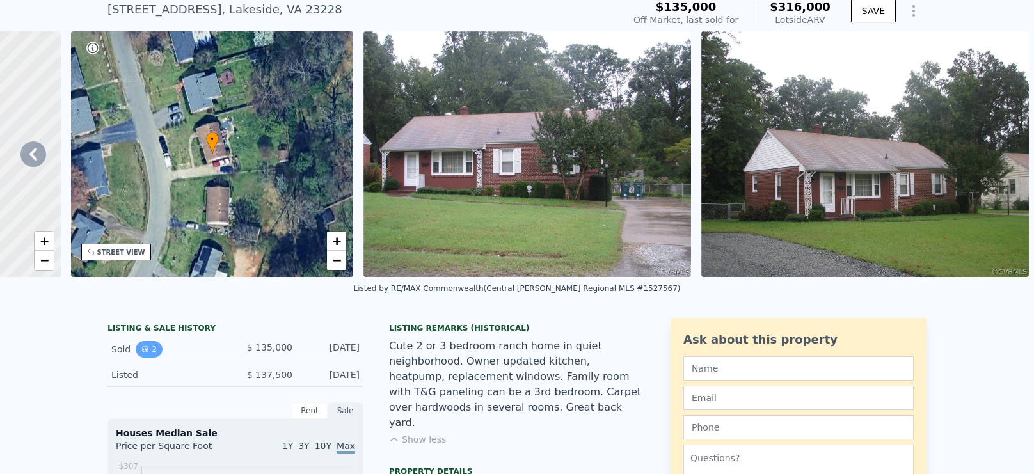
click at [153, 349] on button "2" at bounding box center [149, 349] width 27 height 17
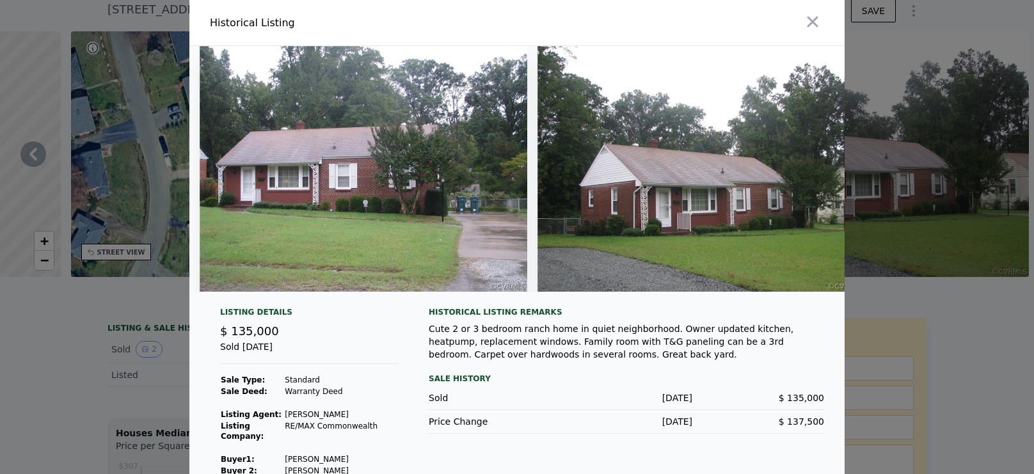
scroll to position [13, 0]
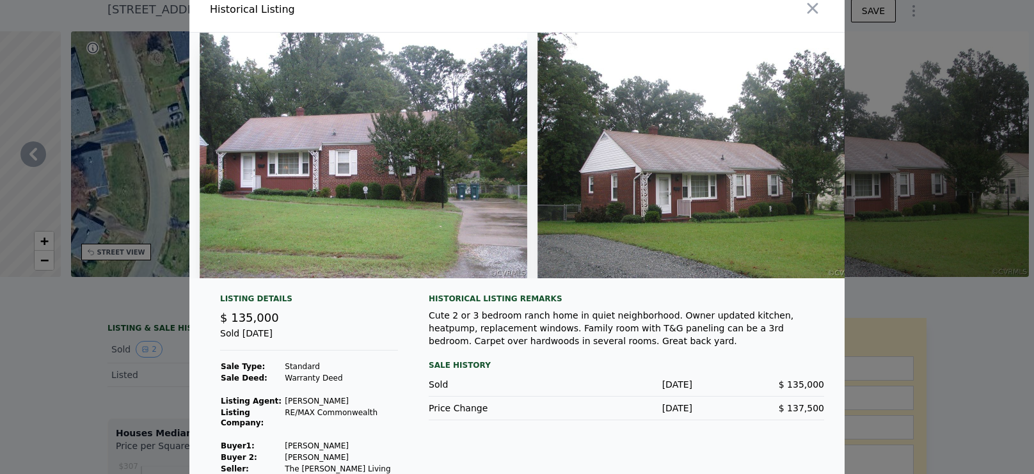
drag, startPoint x: 814, startPoint y: 8, endPoint x: 785, endPoint y: 72, distance: 69.3
click at [814, 8] on icon "button" at bounding box center [812, 8] width 18 height 18
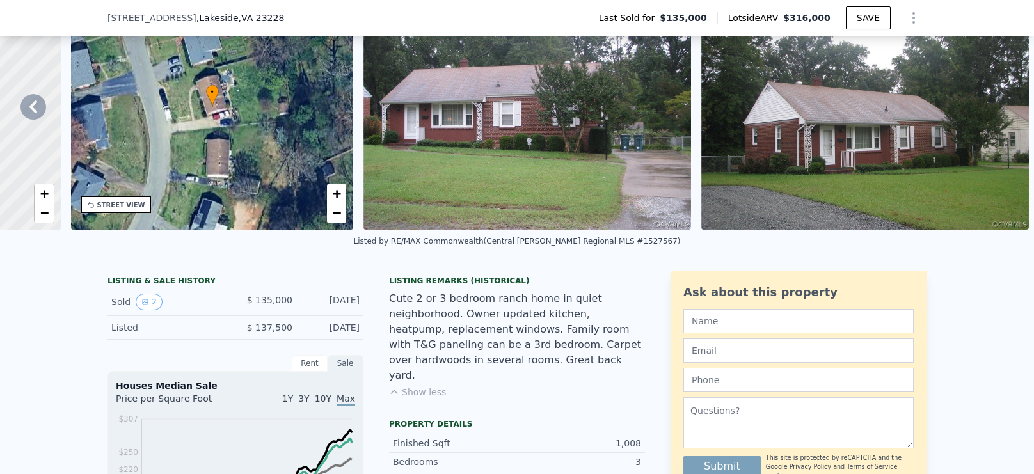
scroll to position [96, 0]
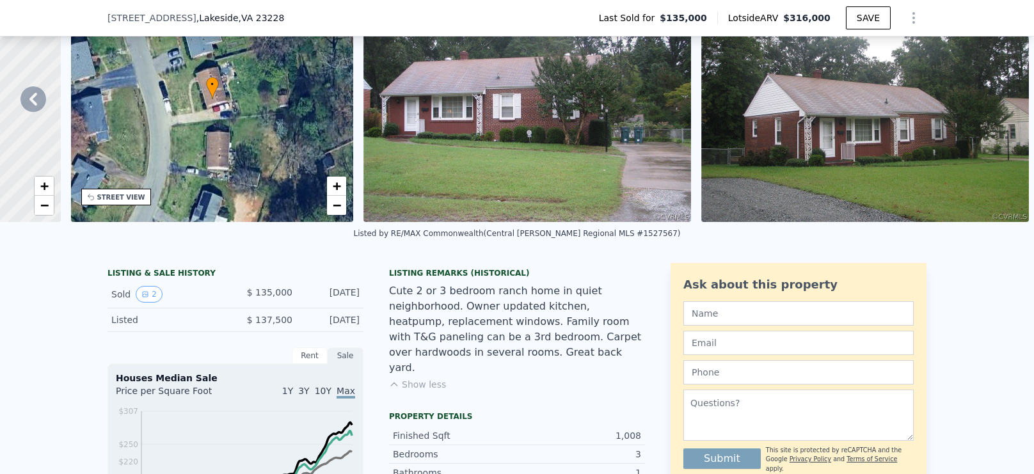
click at [432, 378] on button "Show less" at bounding box center [417, 384] width 57 height 13
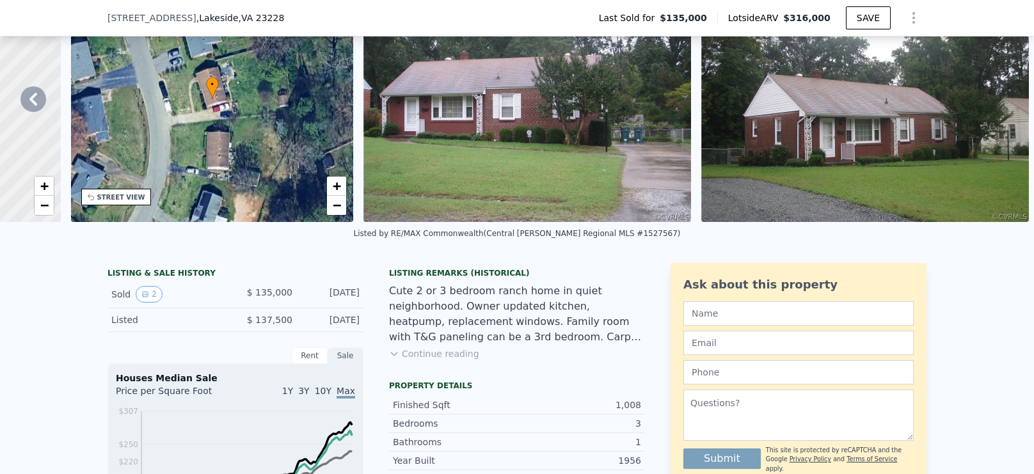
scroll to position [102, 0]
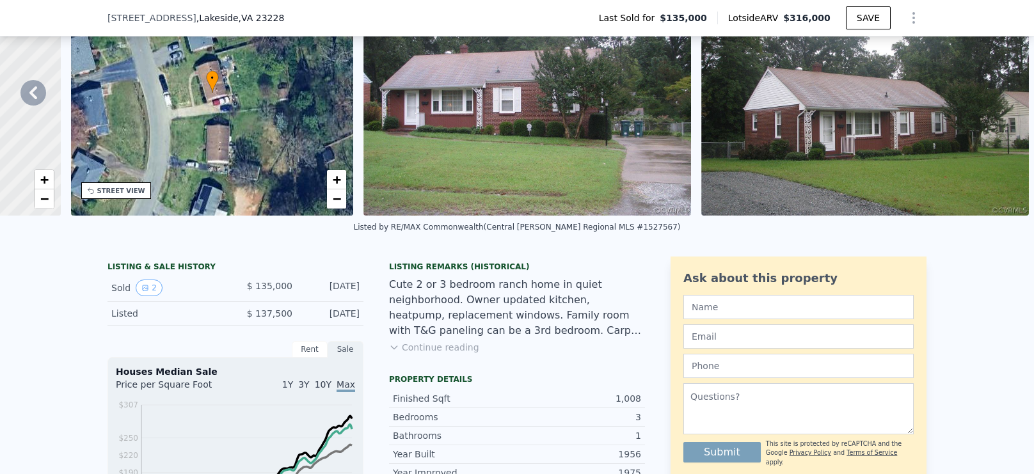
click at [455, 345] on button "Continue reading" at bounding box center [434, 347] width 90 height 13
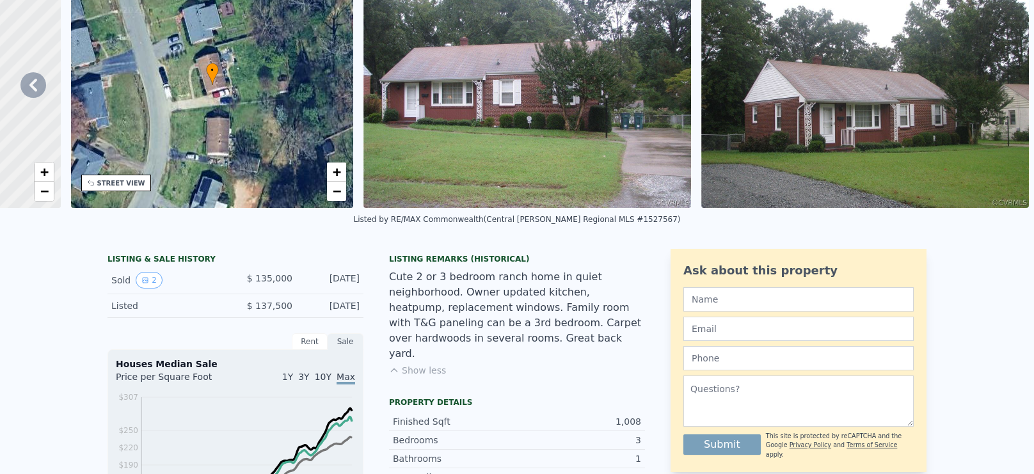
scroll to position [17, 0]
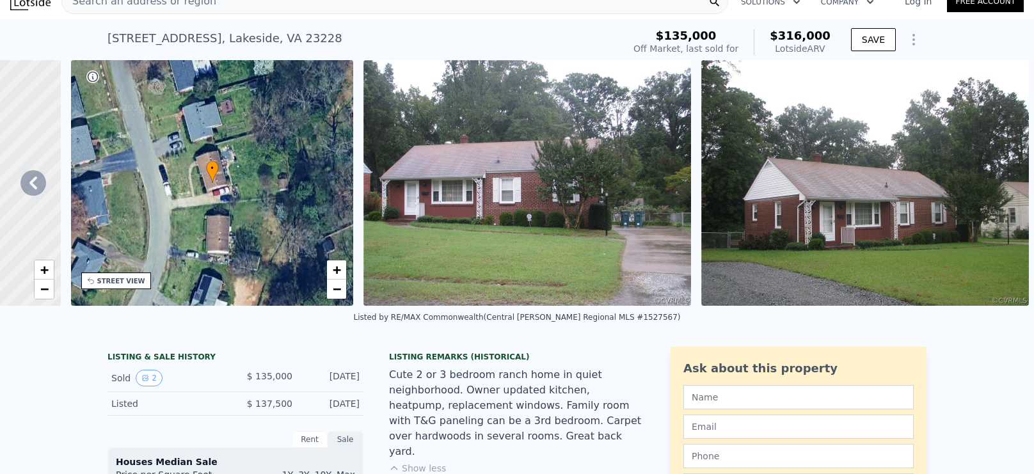
click at [245, 44] on div "[STREET_ADDRESS]" at bounding box center [224, 38] width 235 height 18
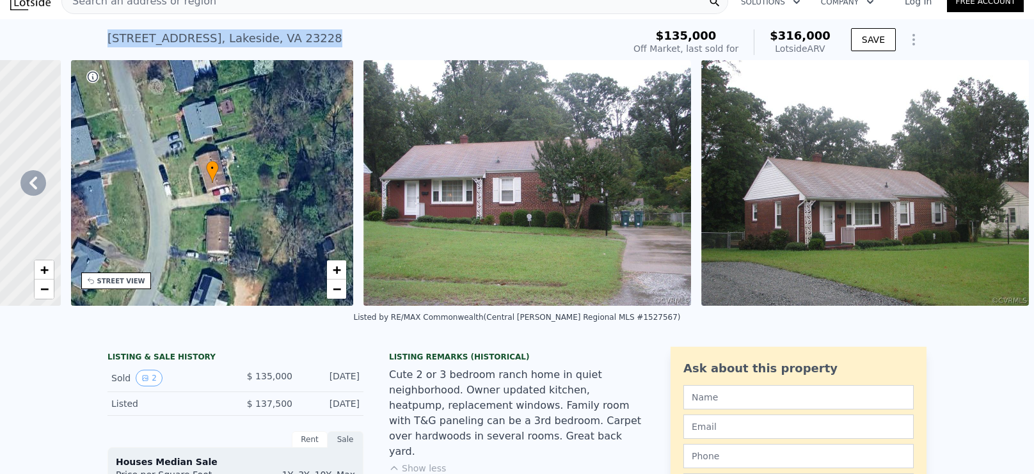
click at [245, 44] on div "[STREET_ADDRESS]" at bounding box center [224, 38] width 235 height 18
copy div "[STREET_ADDRESS] Sold [DATE] for $135k (~ARV $316k )"
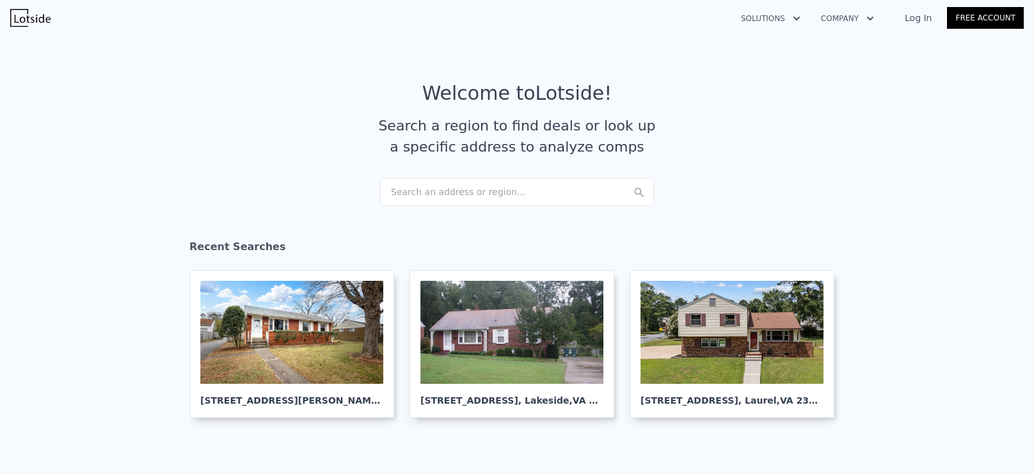
click at [340, 297] on div at bounding box center [291, 332] width 183 height 103
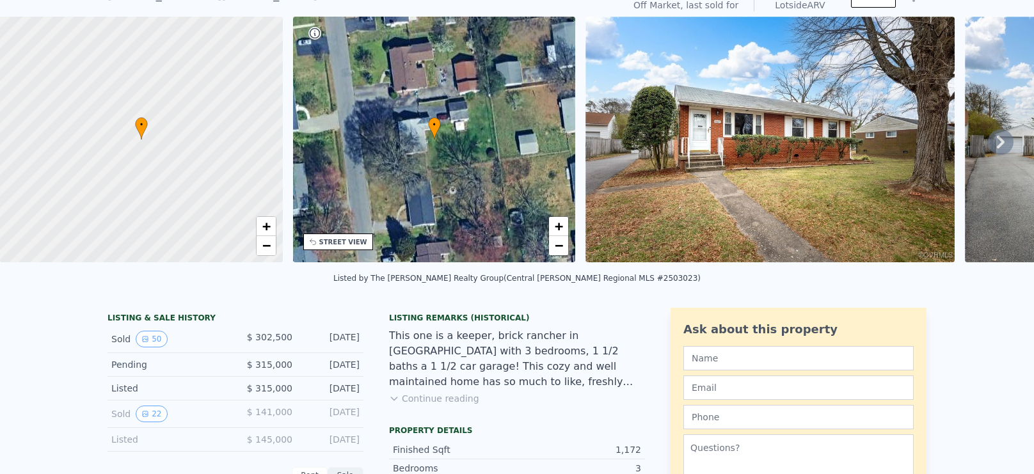
scroll to position [57, 0]
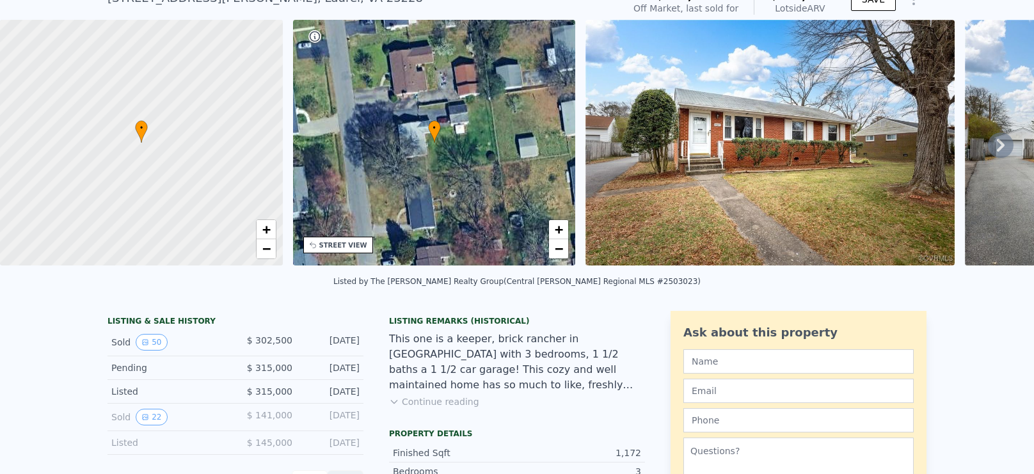
click at [471, 150] on div "• + −" at bounding box center [434, 143] width 283 height 246
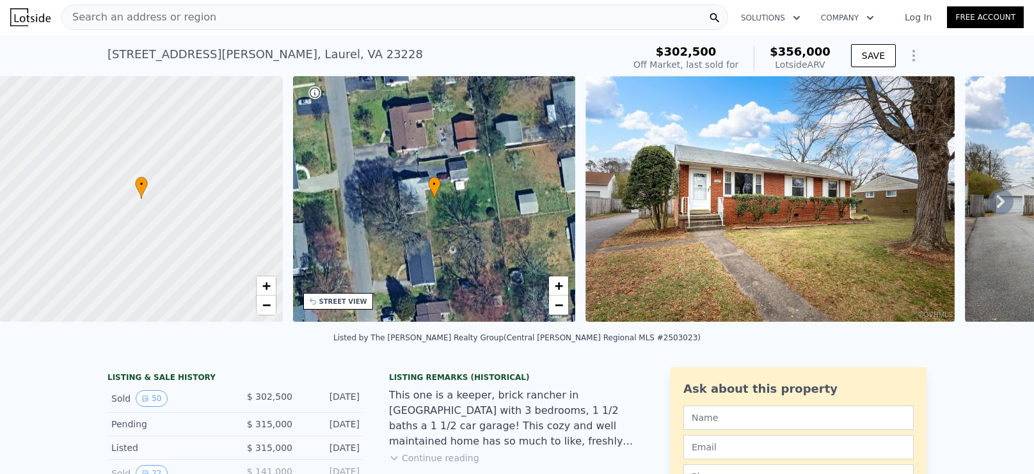
scroll to position [0, 0]
click at [274, 54] on div "9707 Esmont Rd , Laurel , VA 23228" at bounding box center [264, 55] width 315 height 18
click at [273, 55] on div "9707 Esmont Rd , Laurel , VA 23228" at bounding box center [264, 55] width 315 height 18
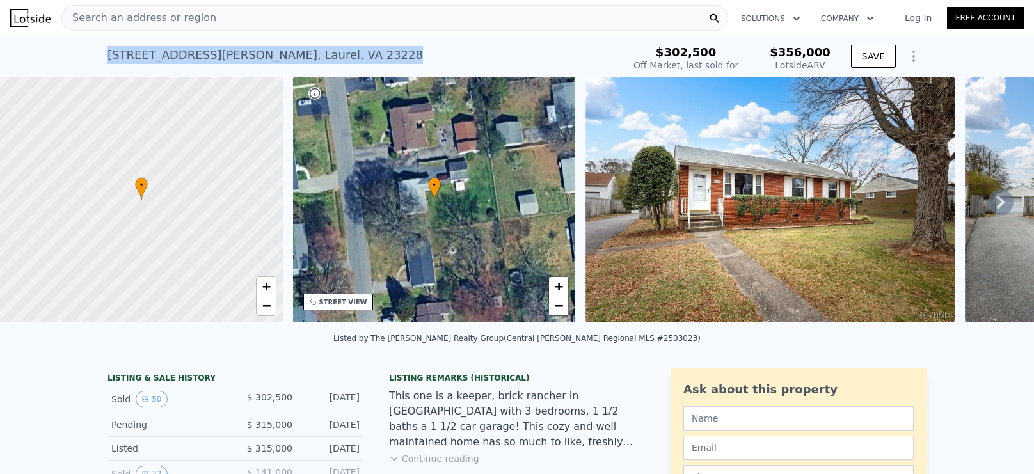
click at [273, 55] on div "9707 Esmont Rd , Laurel , VA 23228" at bounding box center [264, 55] width 315 height 18
copy div "9707 Esmont Rd , Laurel , VA 23228 Sold Mar 2025 for $302,500 (~ARV $356k )"
